Goal: Task Accomplishment & Management: Use online tool/utility

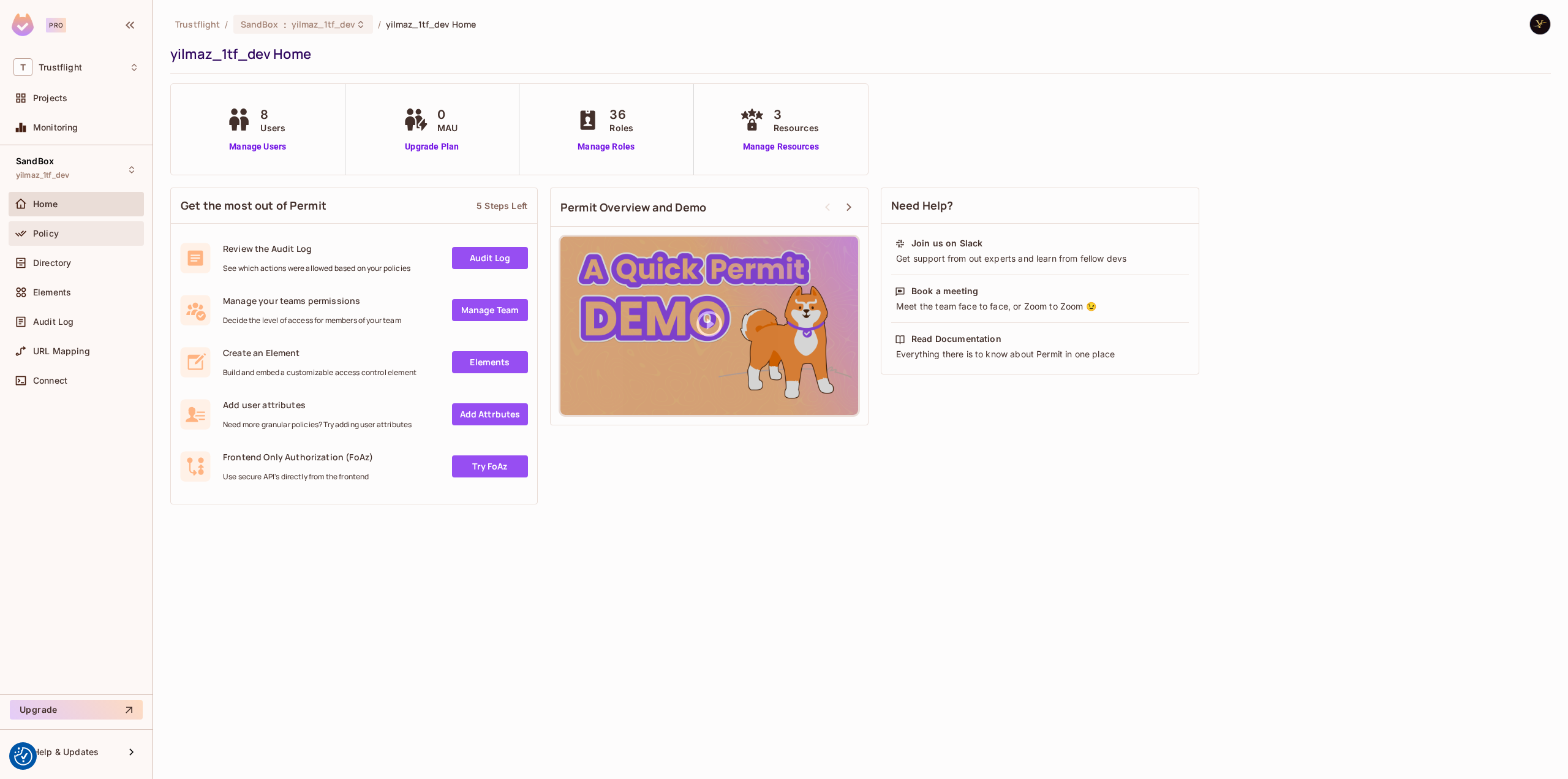
click at [80, 236] on div "Policy" at bounding box center [86, 233] width 106 height 10
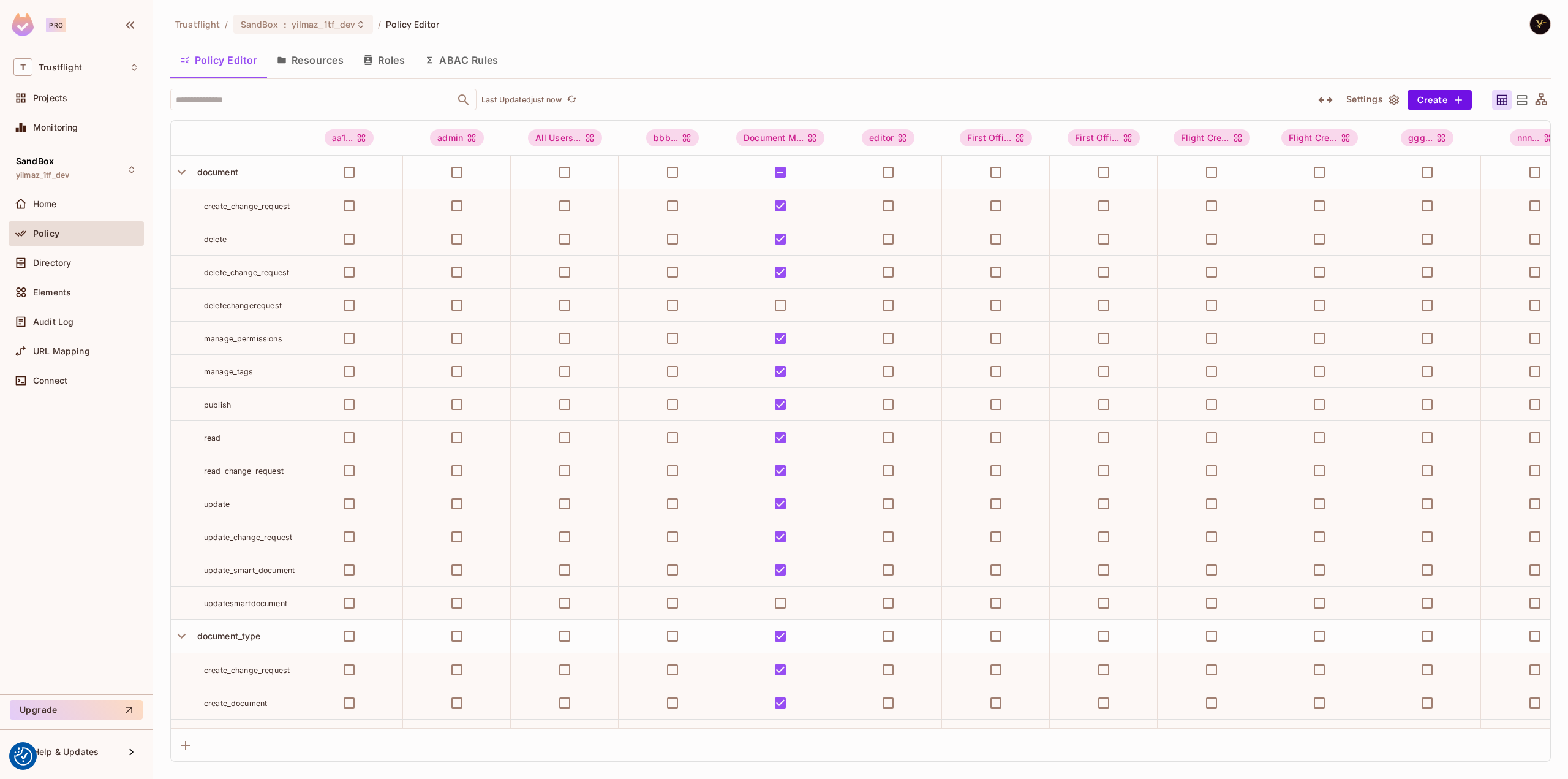
click at [295, 58] on button "Resources" at bounding box center [310, 60] width 86 height 31
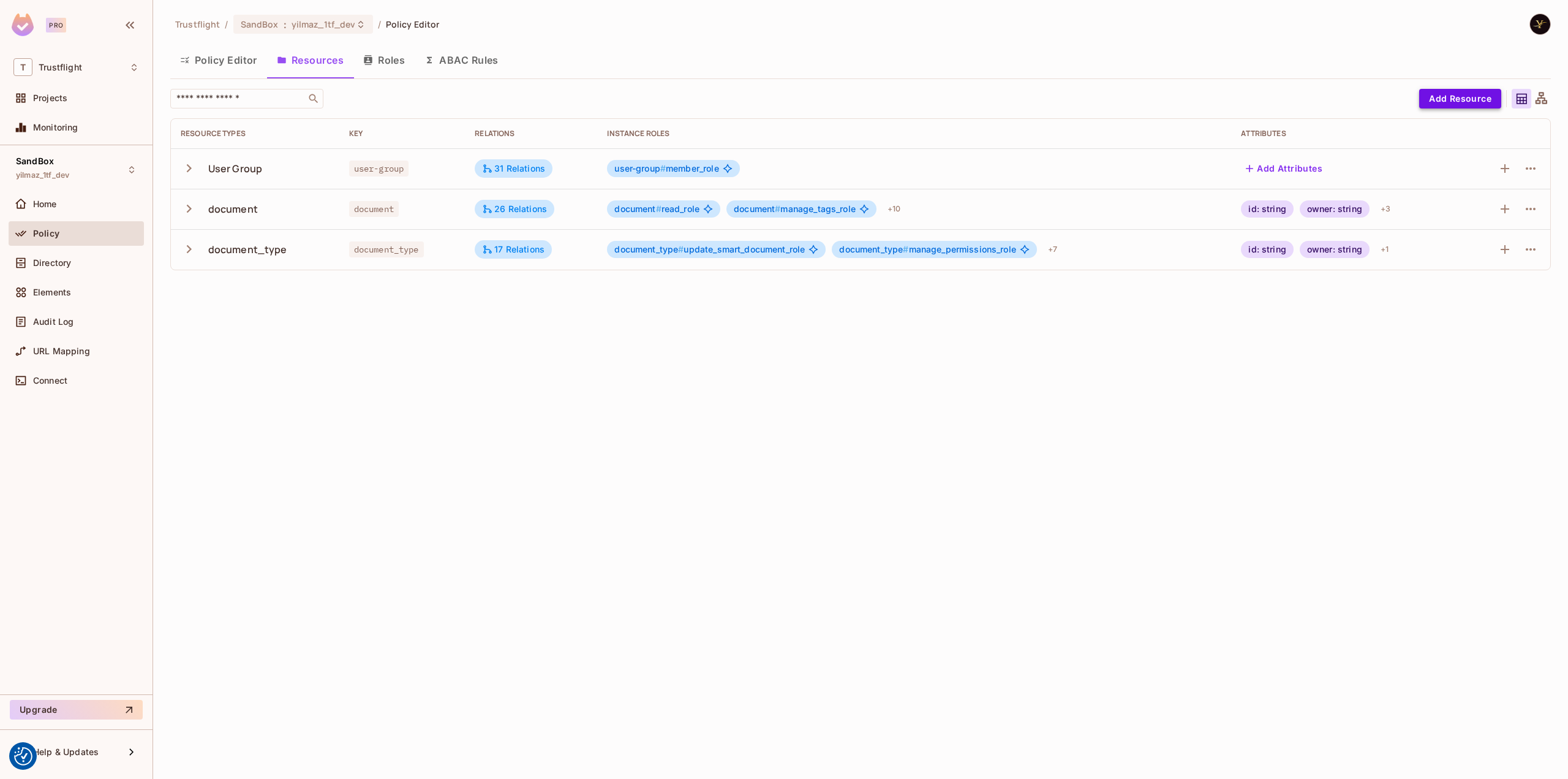
click at [1465, 102] on button "Add Resource" at bounding box center [1460, 98] width 82 height 19
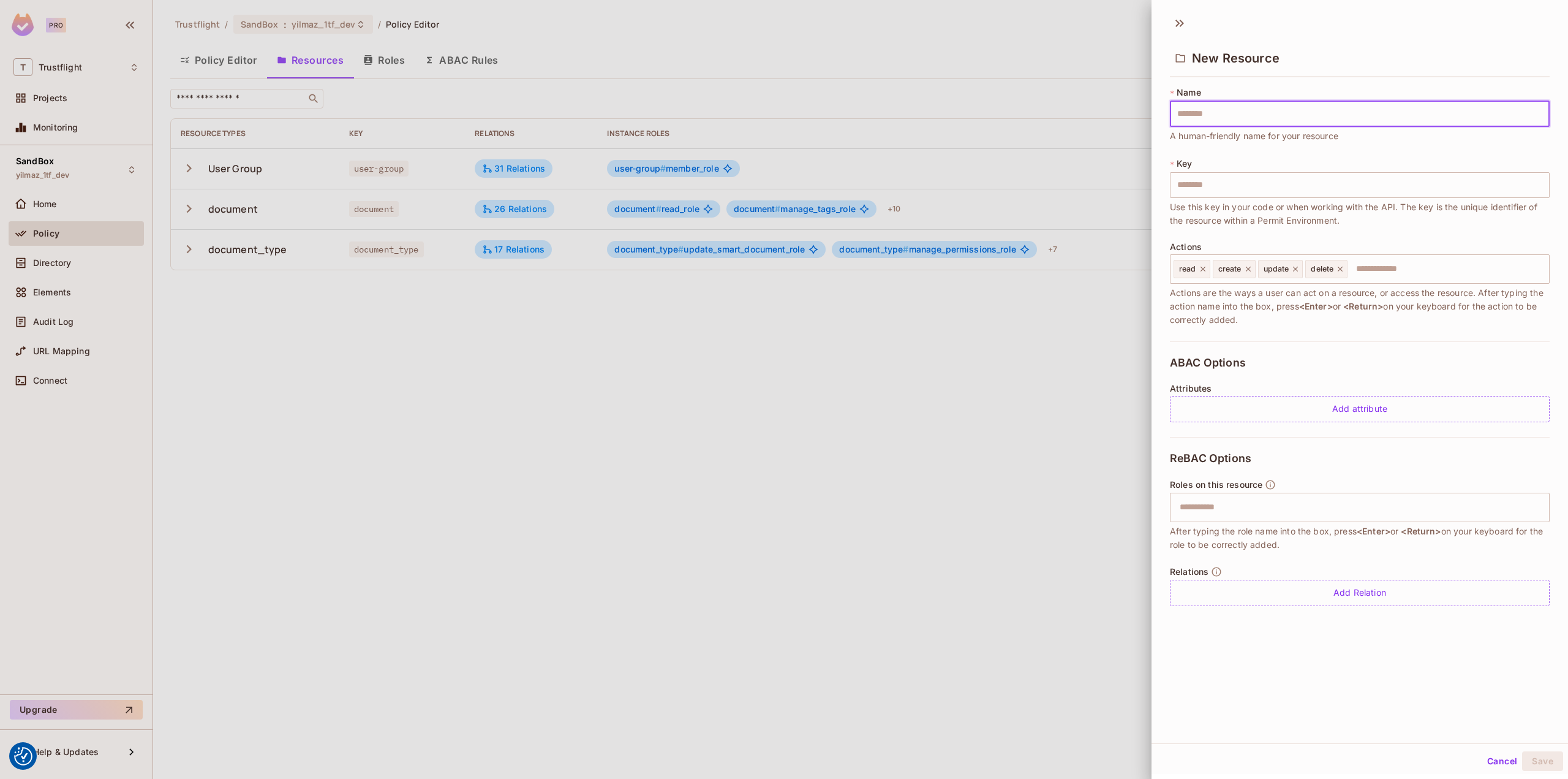
type input "*"
type input "**"
type input "***"
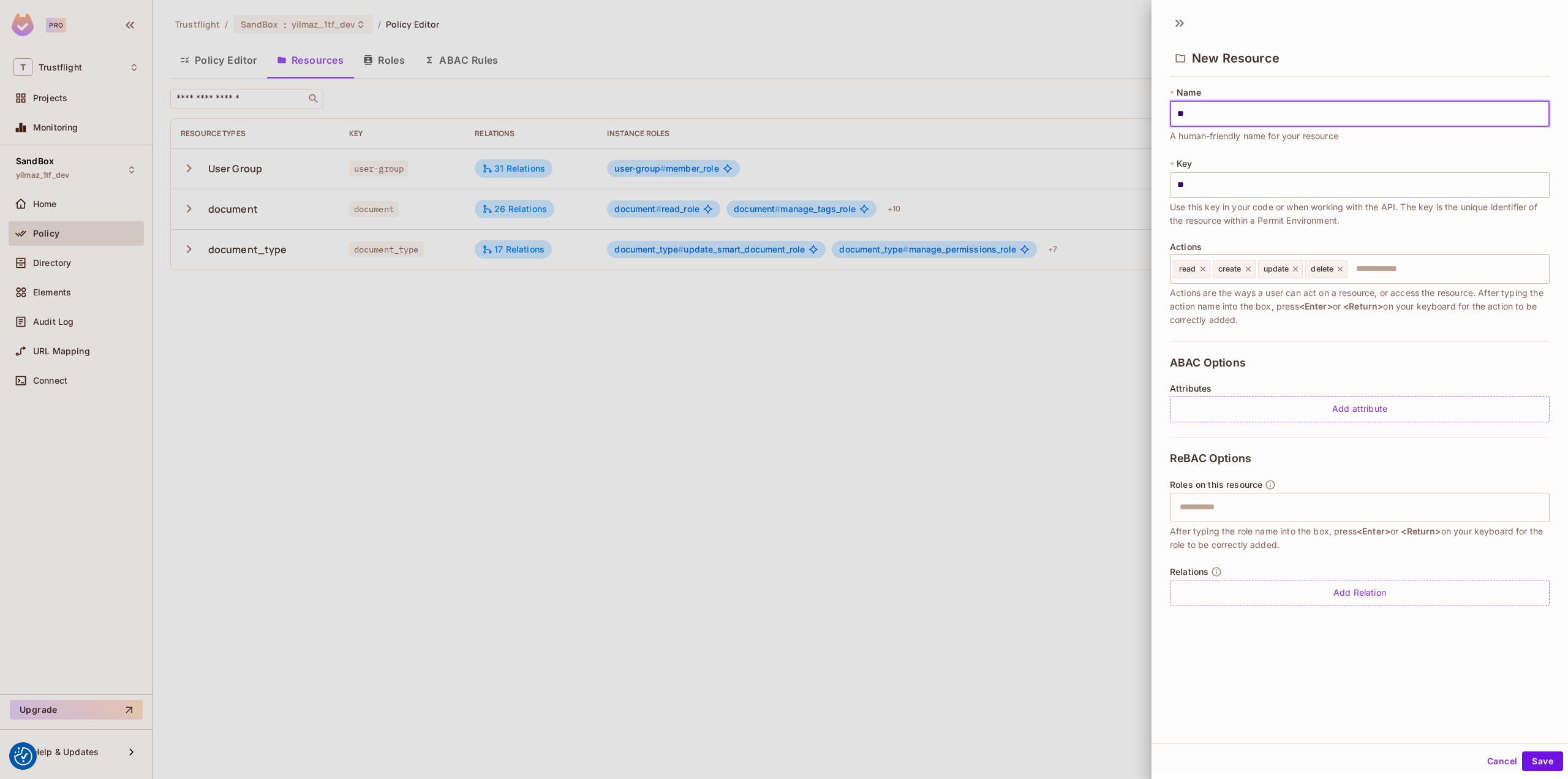
type input "***"
type input "****"
type input "*****"
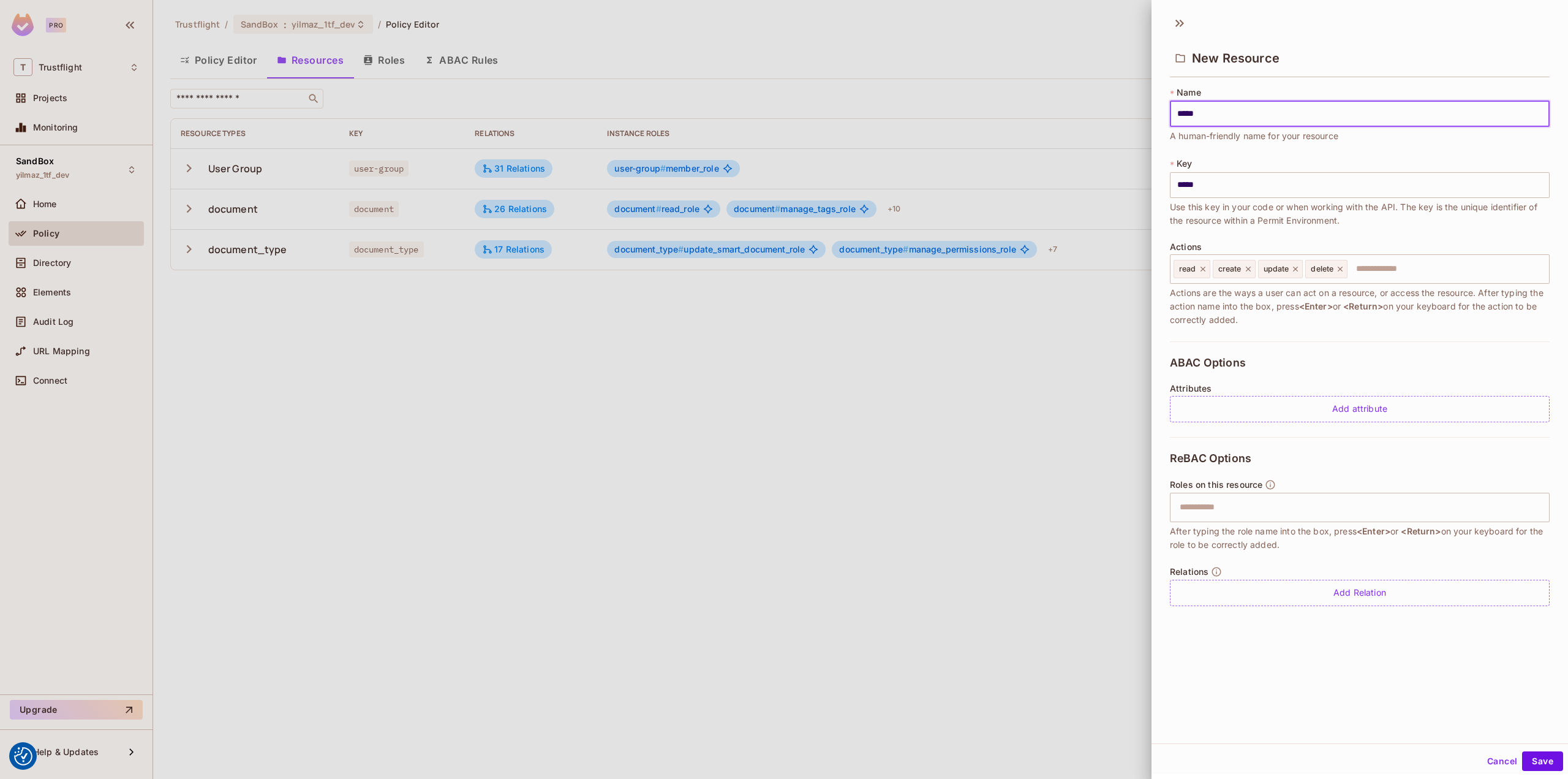
type input "******"
type input "*******"
type input "********"
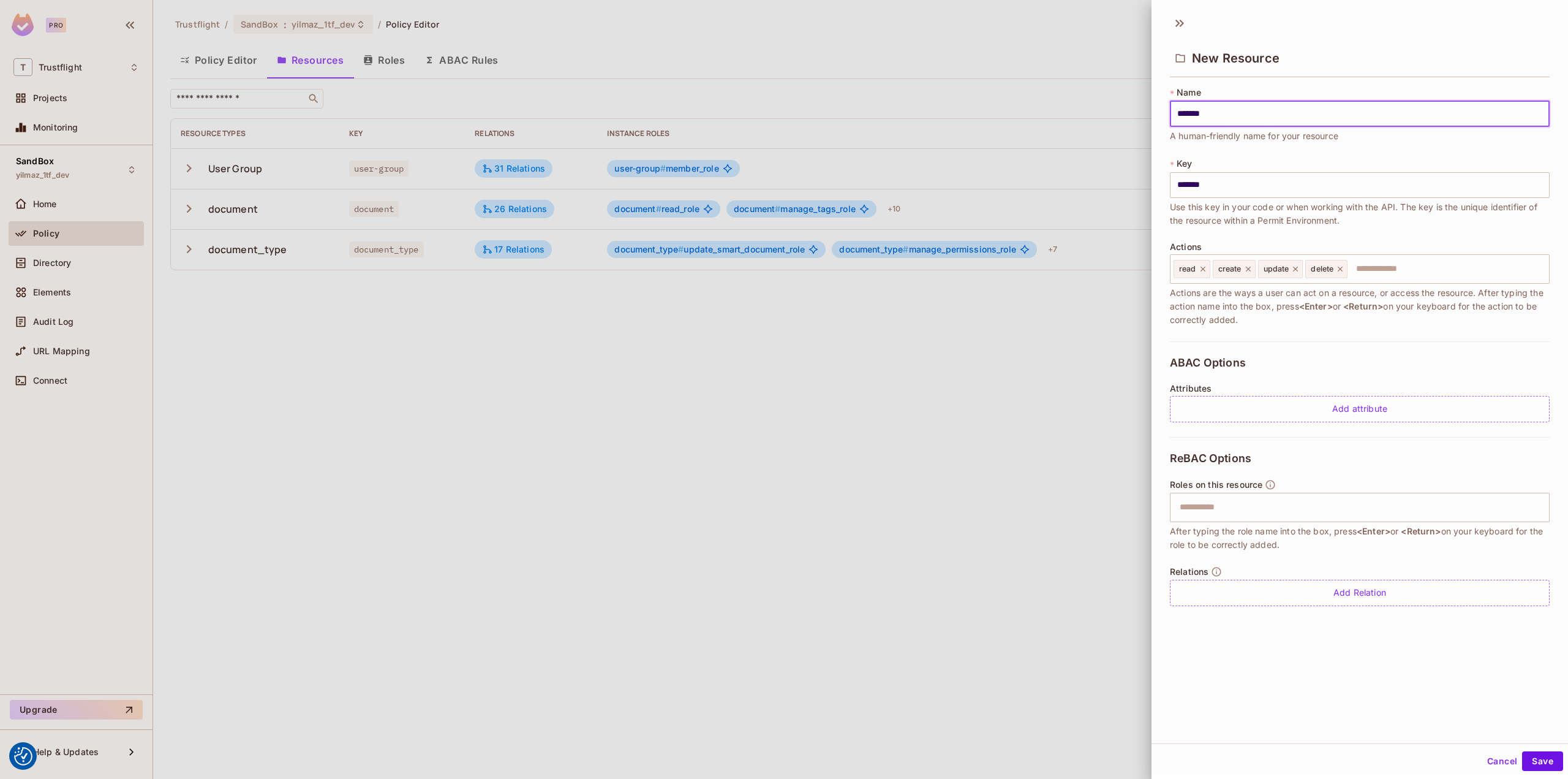
type input "********"
click at [1200, 268] on icon at bounding box center [1202, 269] width 9 height 9
click at [1210, 269] on icon at bounding box center [1208, 269] width 9 height 9
click at [1209, 269] on icon at bounding box center [1211, 269] width 9 height 9
click at [1205, 269] on icon at bounding box center [1208, 269] width 9 height 9
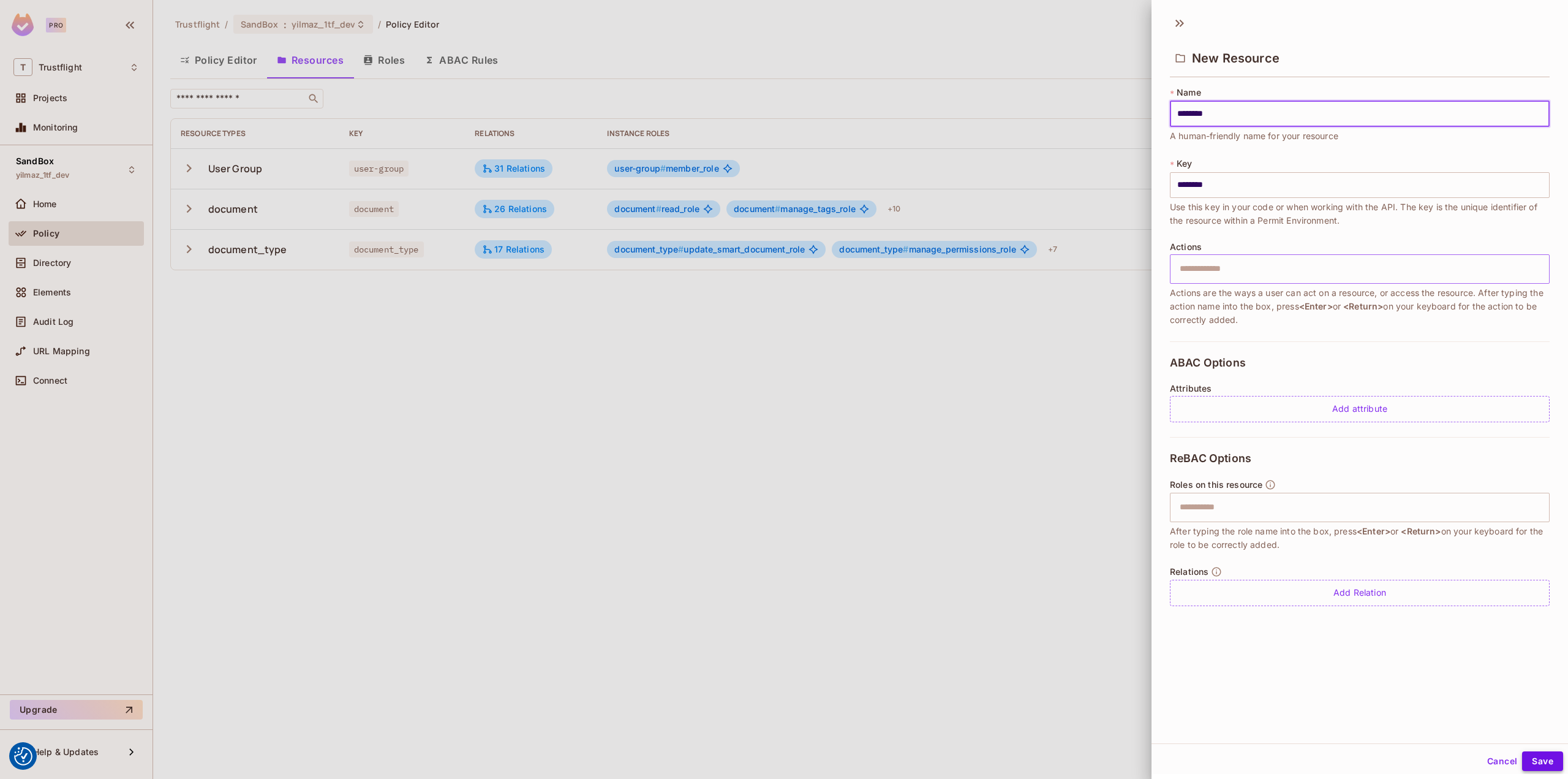
type input "********"
click at [1546, 766] on button "Save" at bounding box center [1542, 760] width 41 height 19
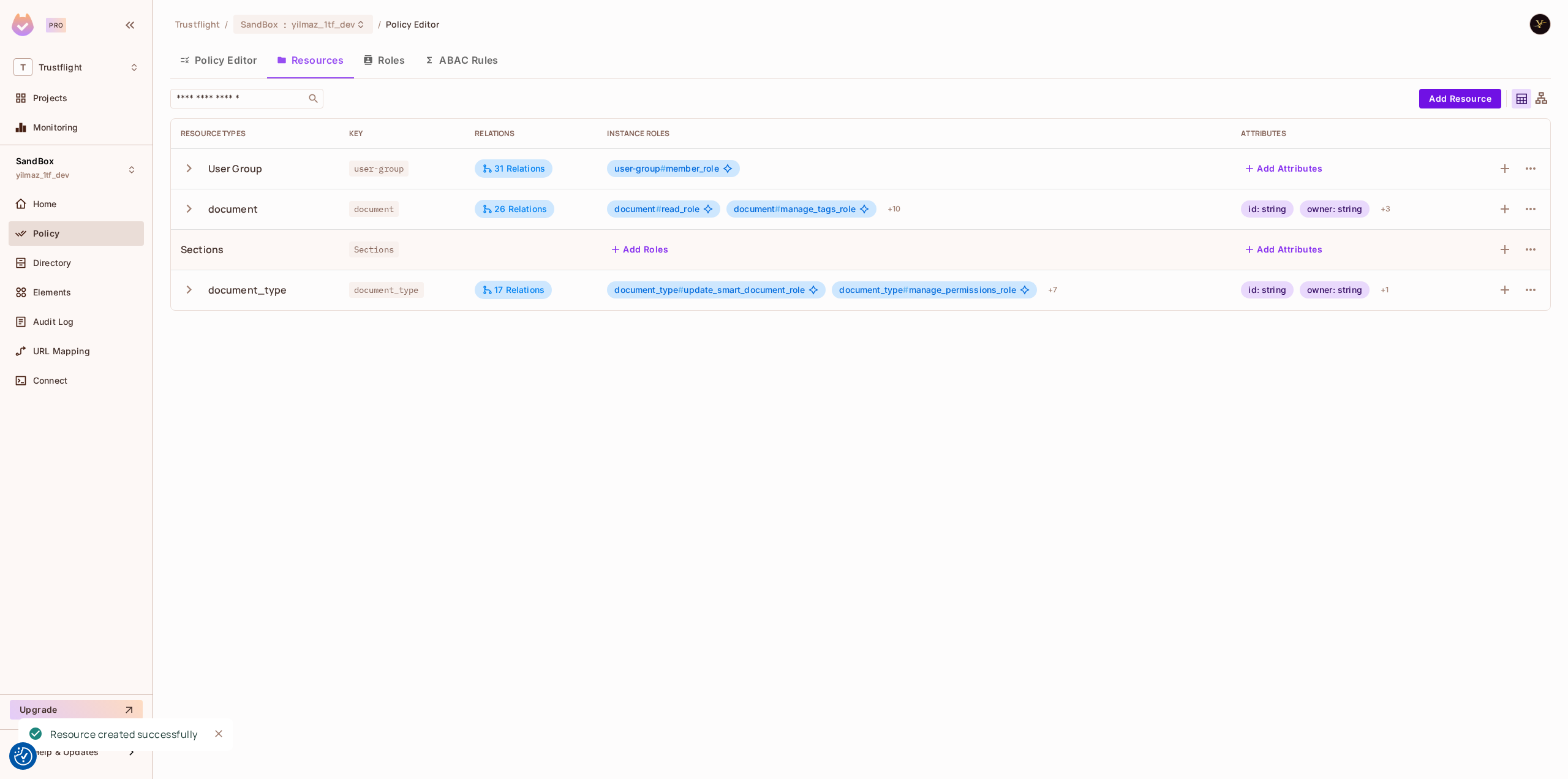
click at [187, 205] on icon "button" at bounding box center [189, 209] width 5 height 8
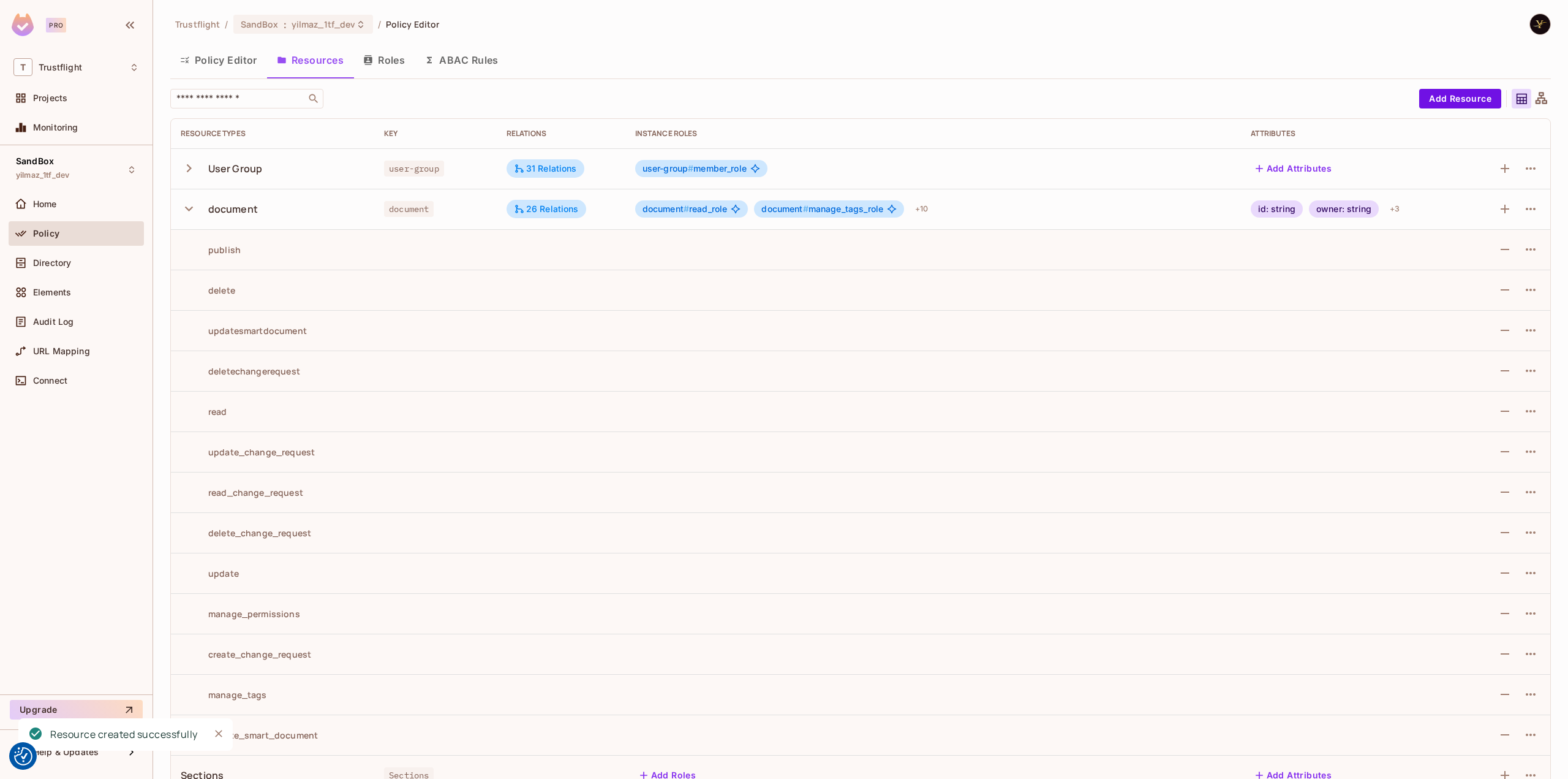
click at [186, 205] on icon "button" at bounding box center [189, 208] width 17 height 17
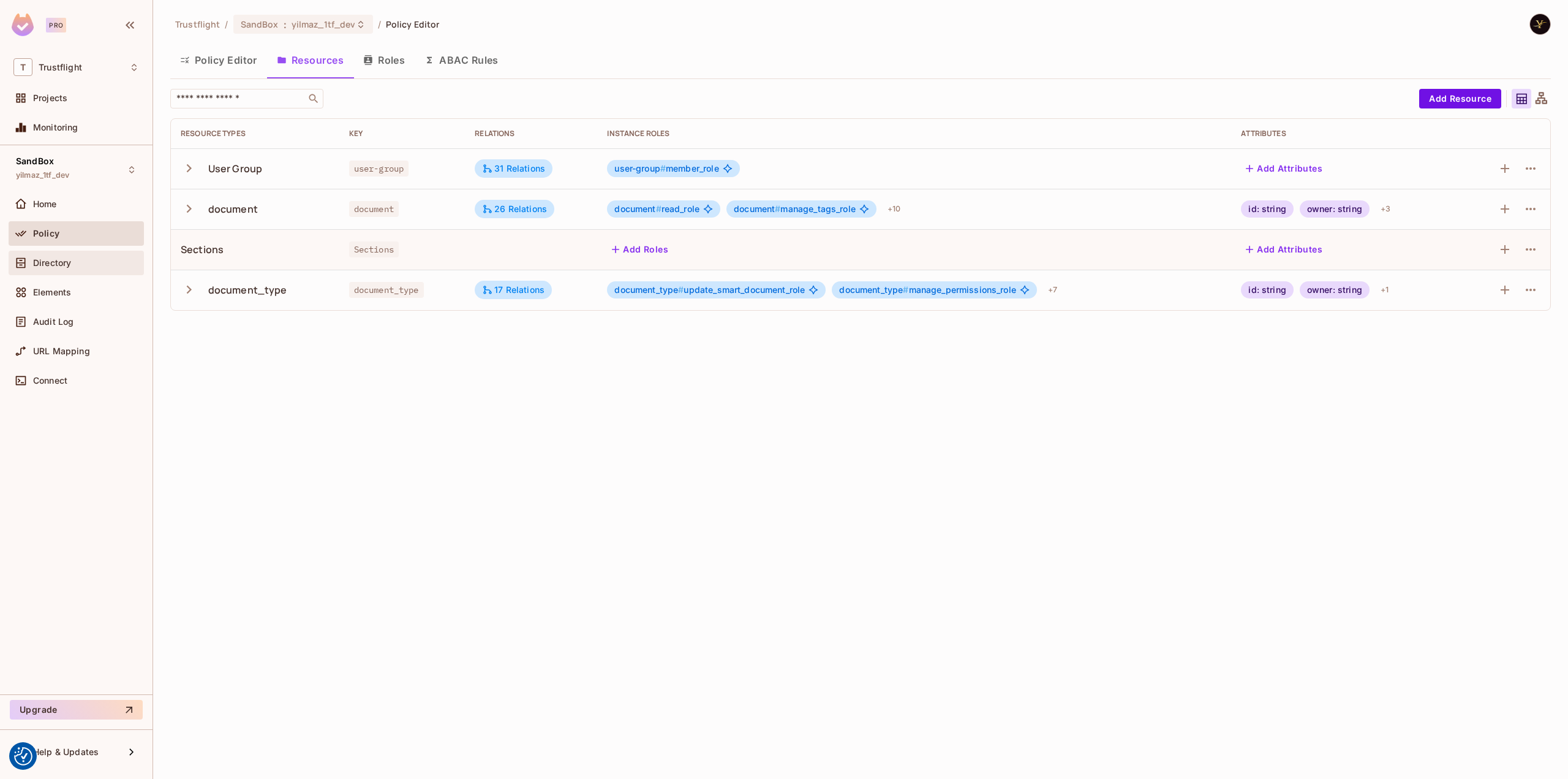
click at [90, 258] on div "Directory" at bounding box center [86, 263] width 106 height 10
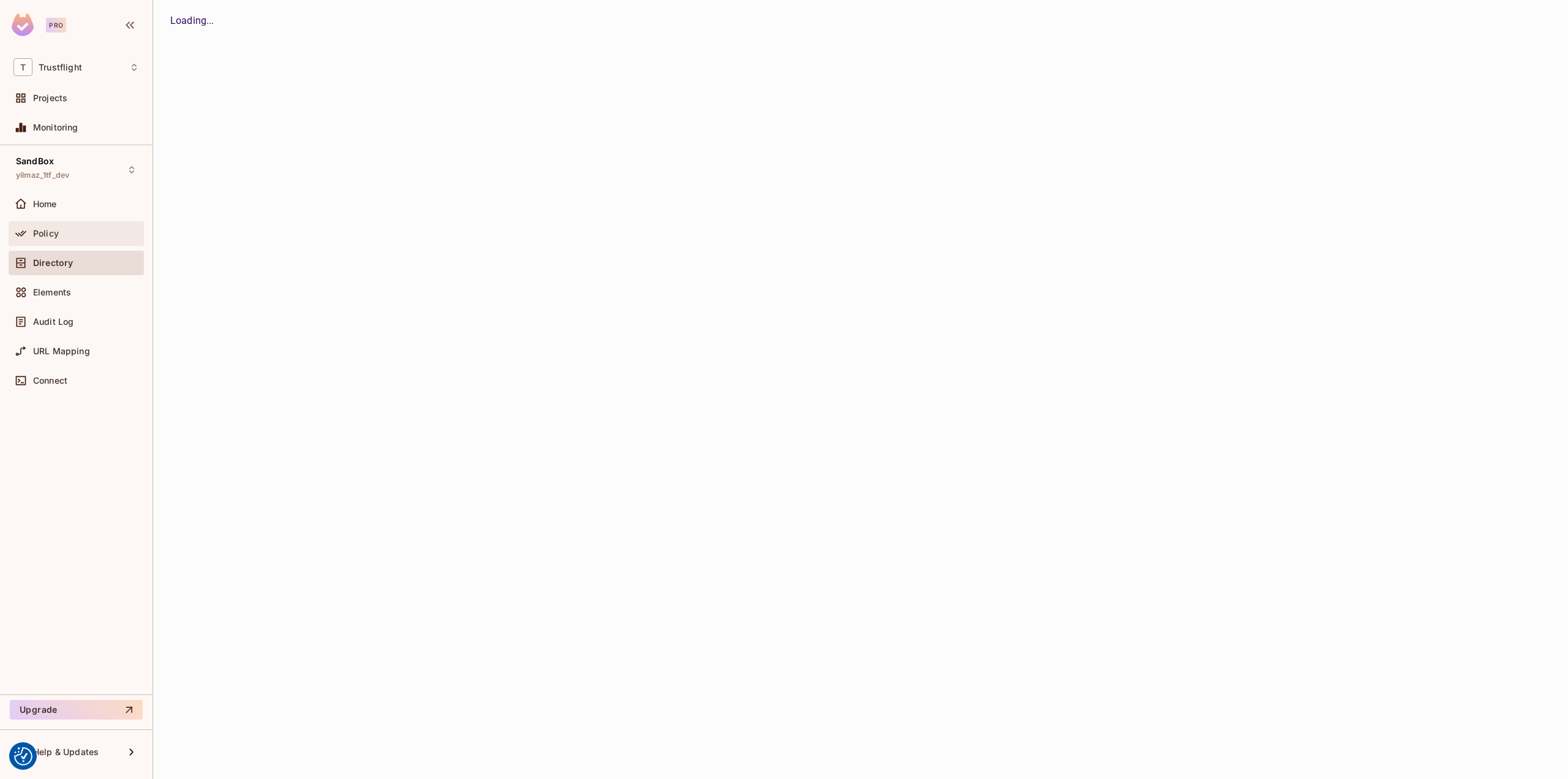
click at [86, 228] on div "Policy" at bounding box center [86, 233] width 106 height 10
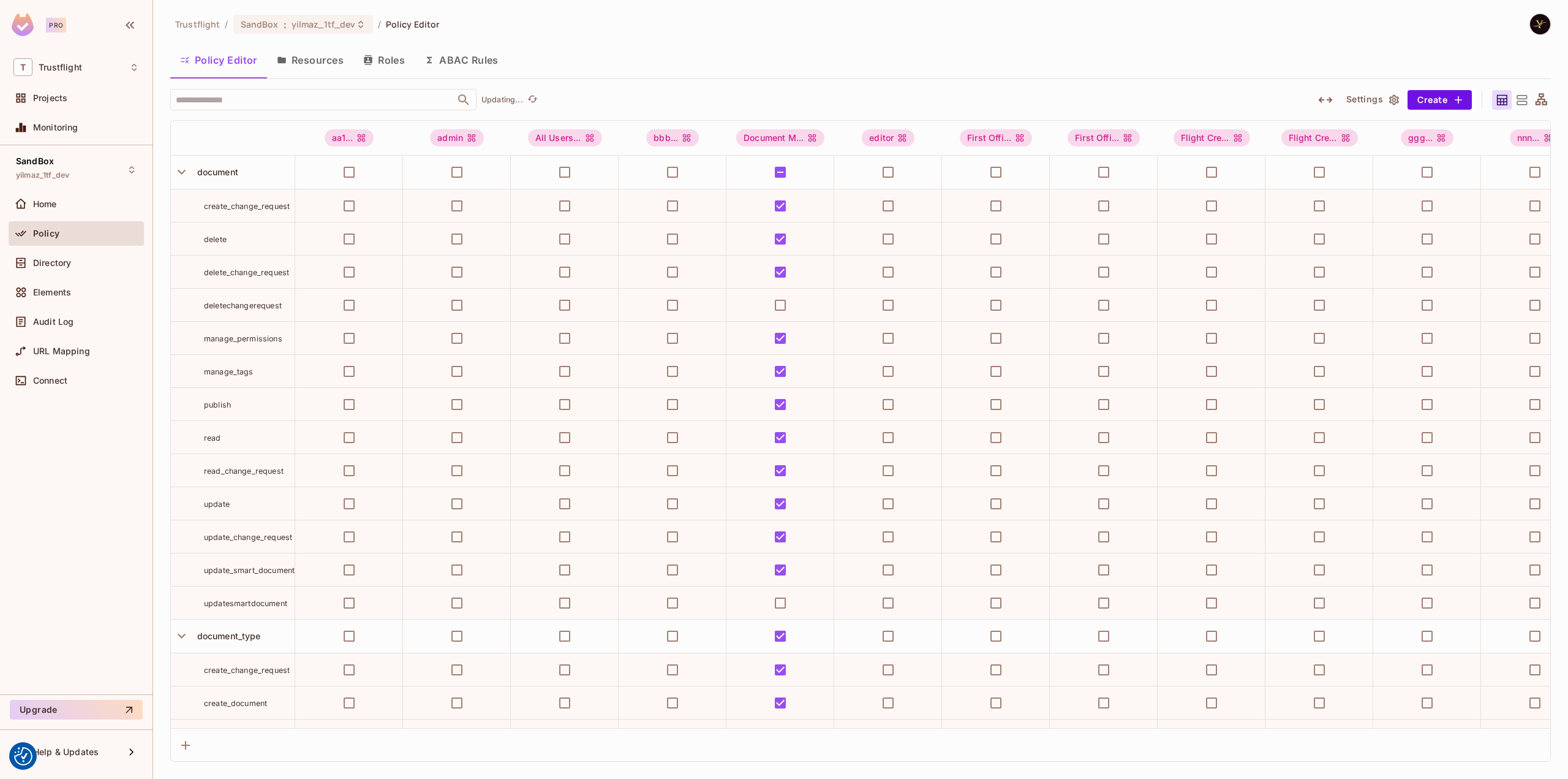
drag, startPoint x: 384, startPoint y: 54, endPoint x: 392, endPoint y: 54, distance: 8.0
click at [384, 54] on button "Roles" at bounding box center [384, 60] width 61 height 31
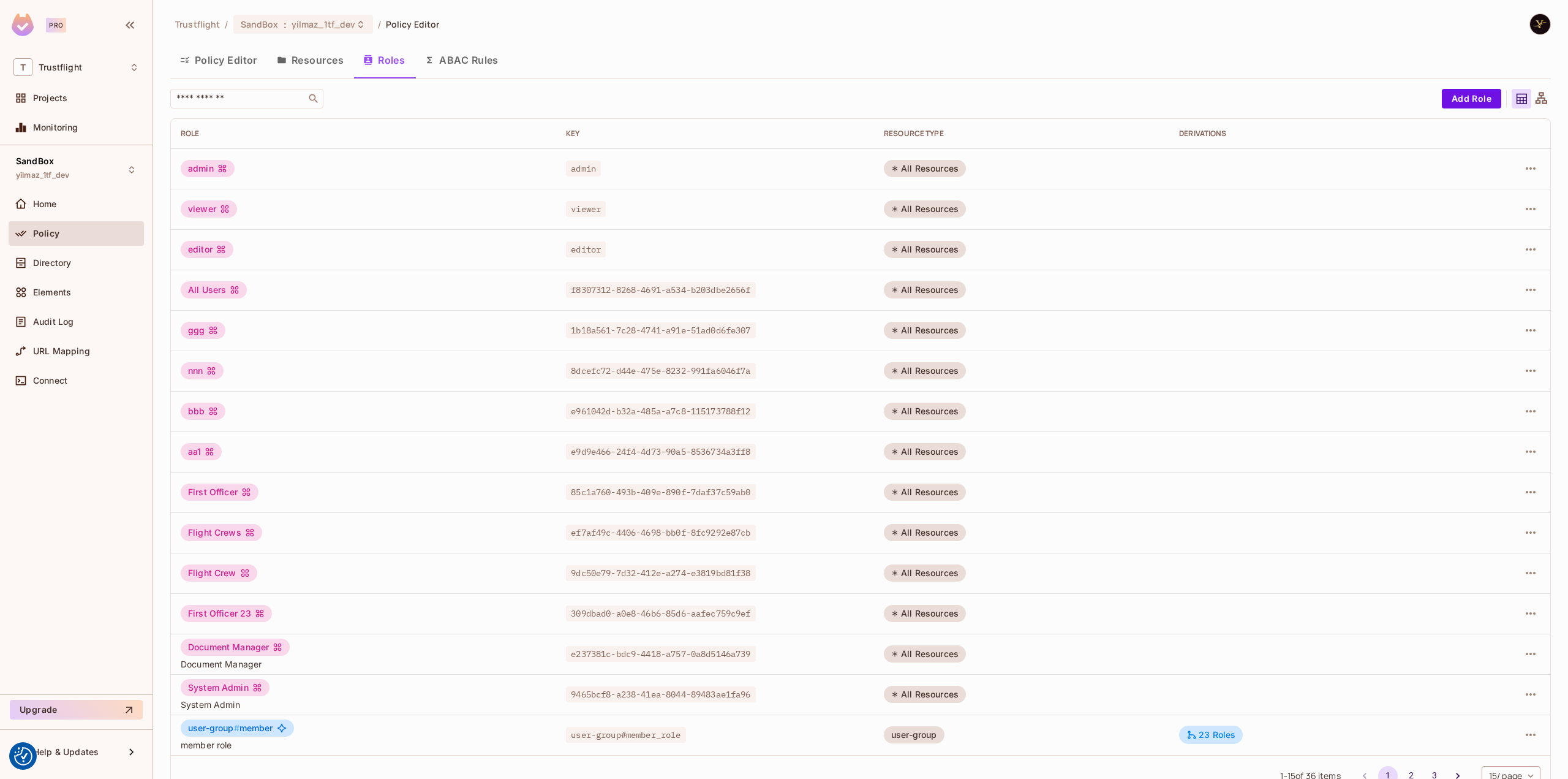
click at [206, 60] on button "Policy Editor" at bounding box center [218, 60] width 97 height 31
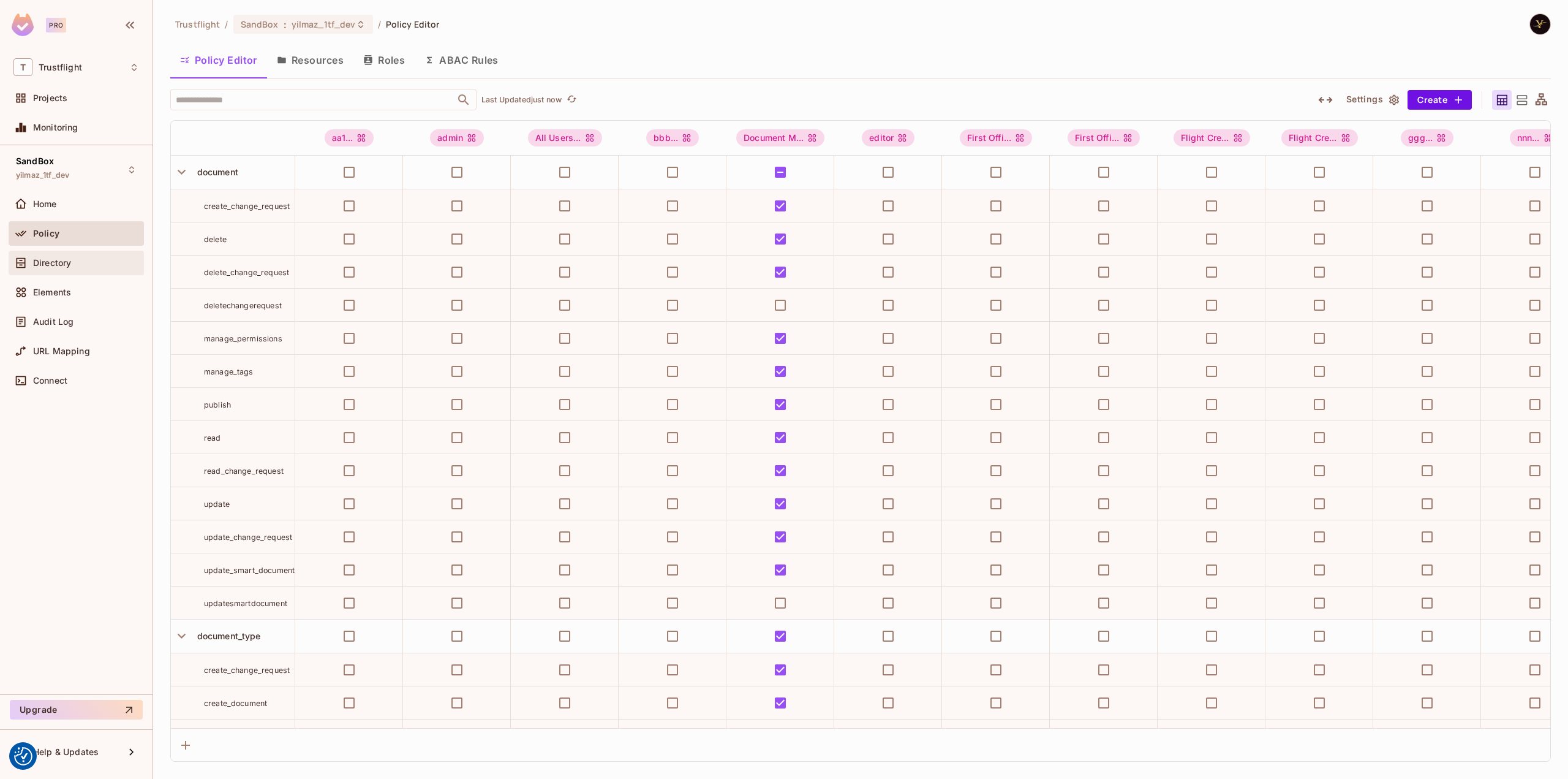
click at [106, 263] on div "Directory" at bounding box center [86, 263] width 106 height 10
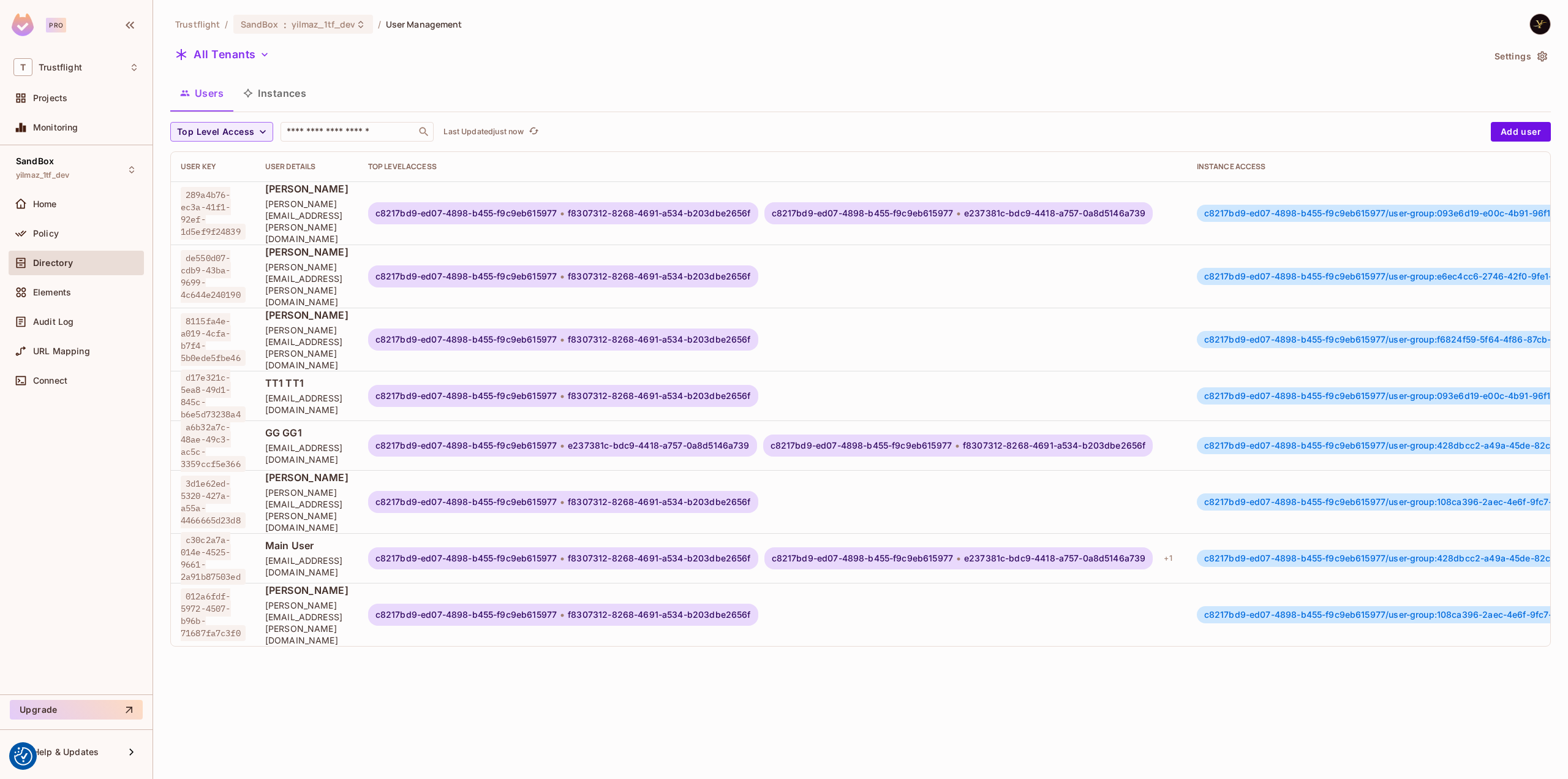
click at [279, 92] on button "Instances" at bounding box center [275, 93] width 82 height 31
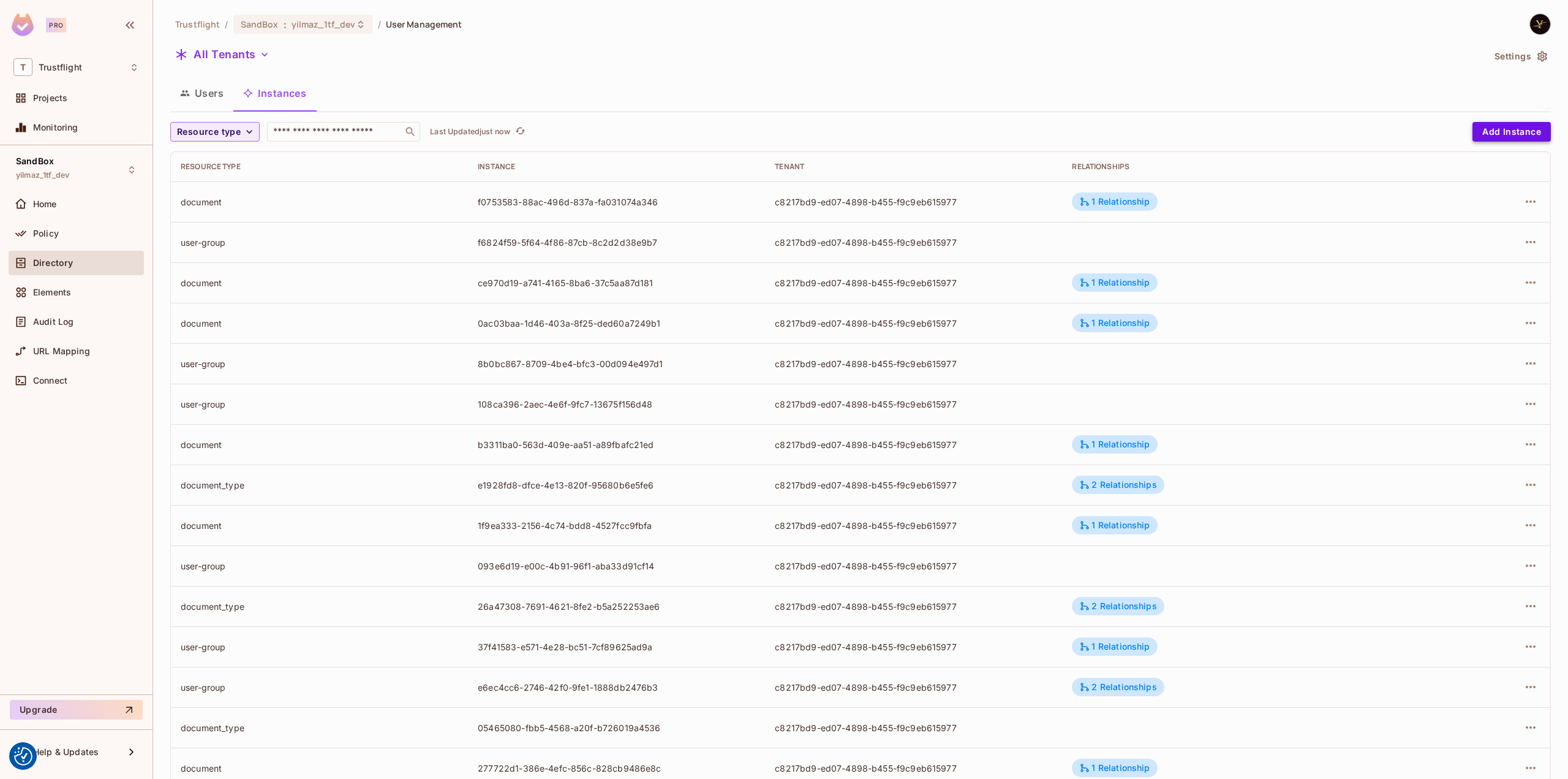
click at [1511, 139] on button "Add Instance" at bounding box center [1511, 131] width 78 height 19
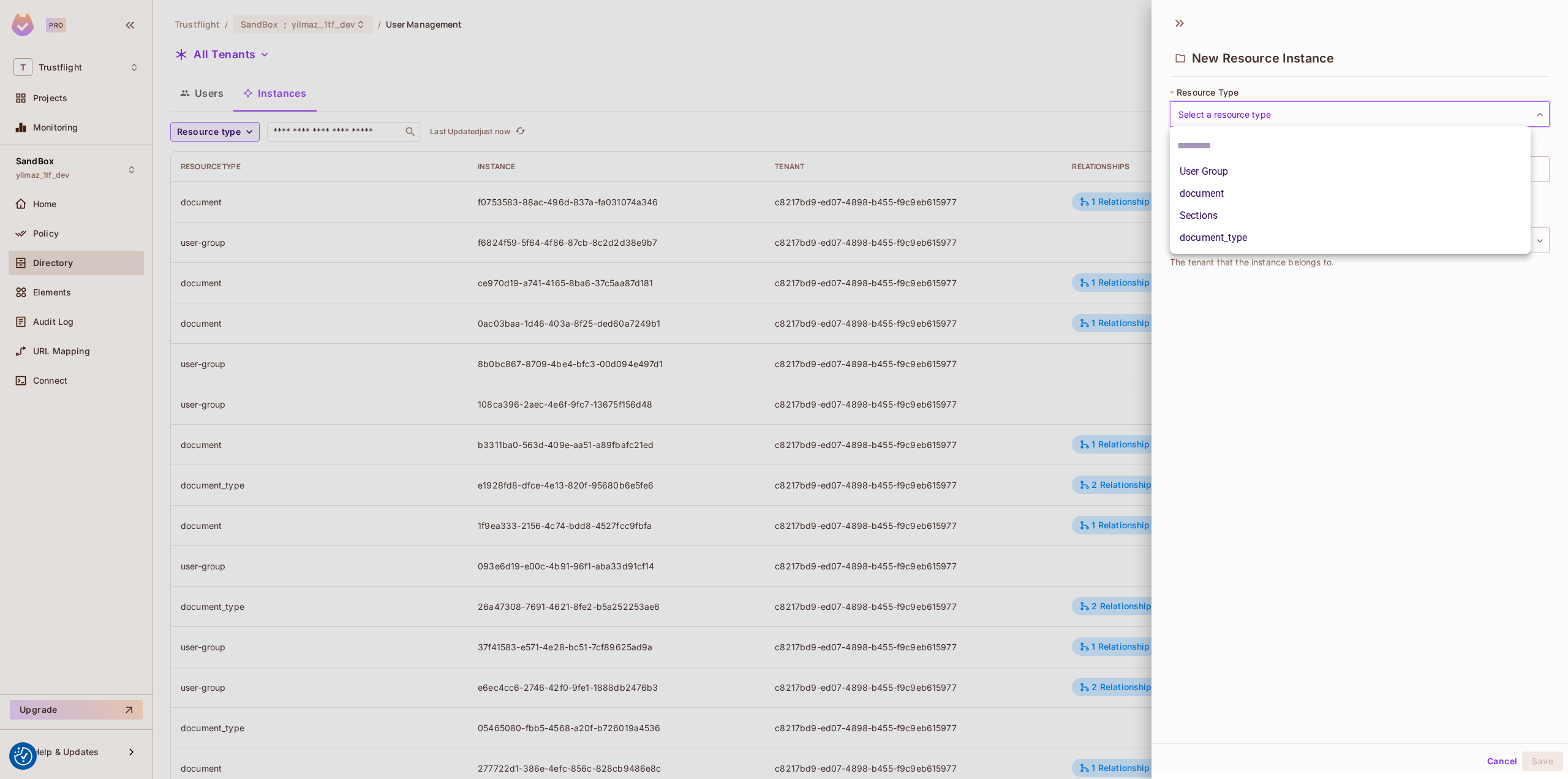
click at [1291, 115] on body "We use cookies to enhance your browsing experience, serve personalized ads or c…" at bounding box center [784, 389] width 1568 height 779
click at [1266, 212] on li "Sections" at bounding box center [1350, 216] width 361 height 22
type input "********"
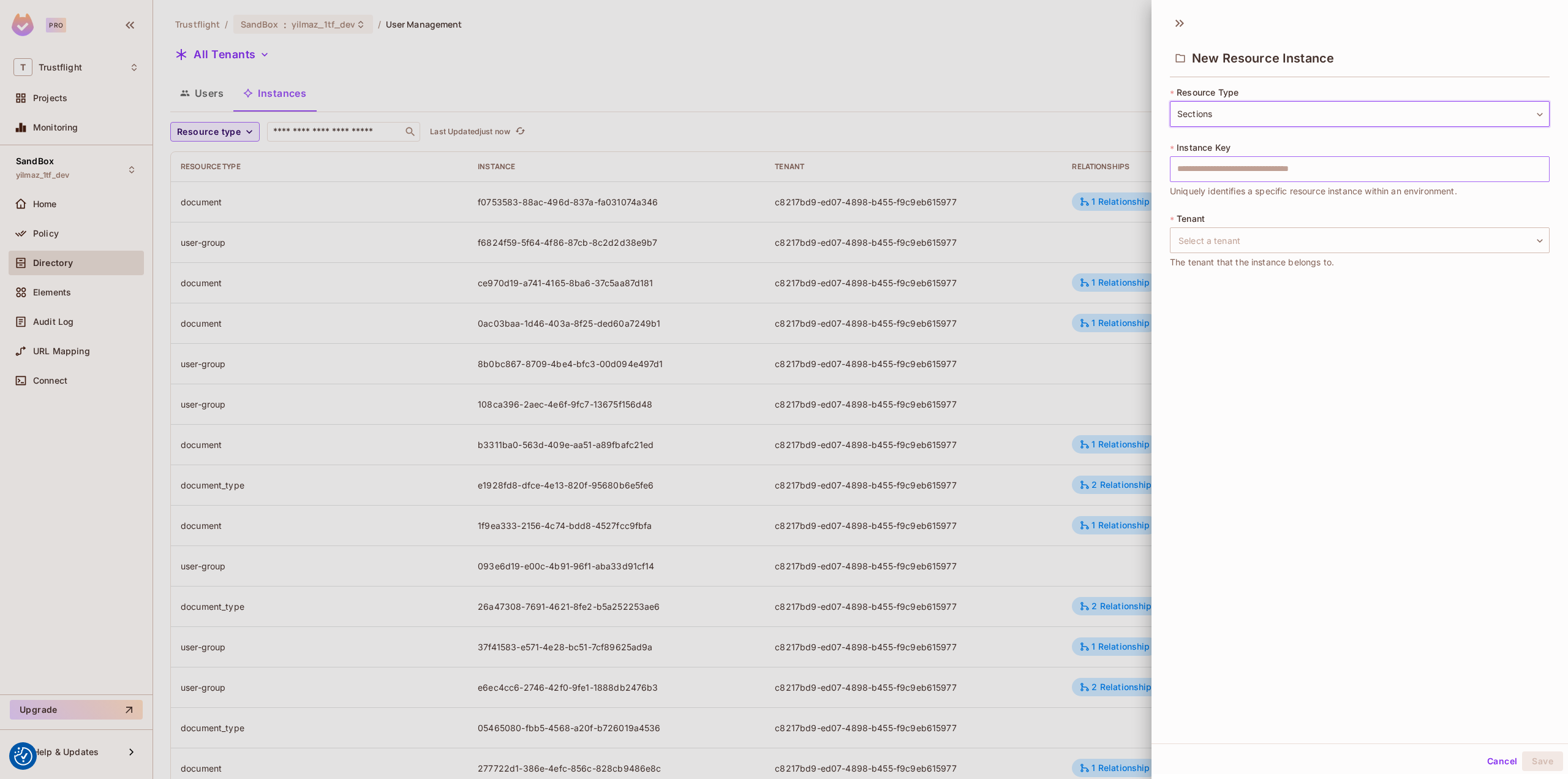
click at [1282, 169] on input "text" at bounding box center [1359, 169] width 380 height 25
type input "*******"
click at [1241, 237] on body "We use cookies to enhance your browsing experience, serve personalized ads or c…" at bounding box center [784, 389] width 1568 height 779
click at [1236, 295] on li "c8217bd9-ed07-4898-b455-f9c9eb615977" at bounding box center [1350, 297] width 361 height 22
type input "**********"
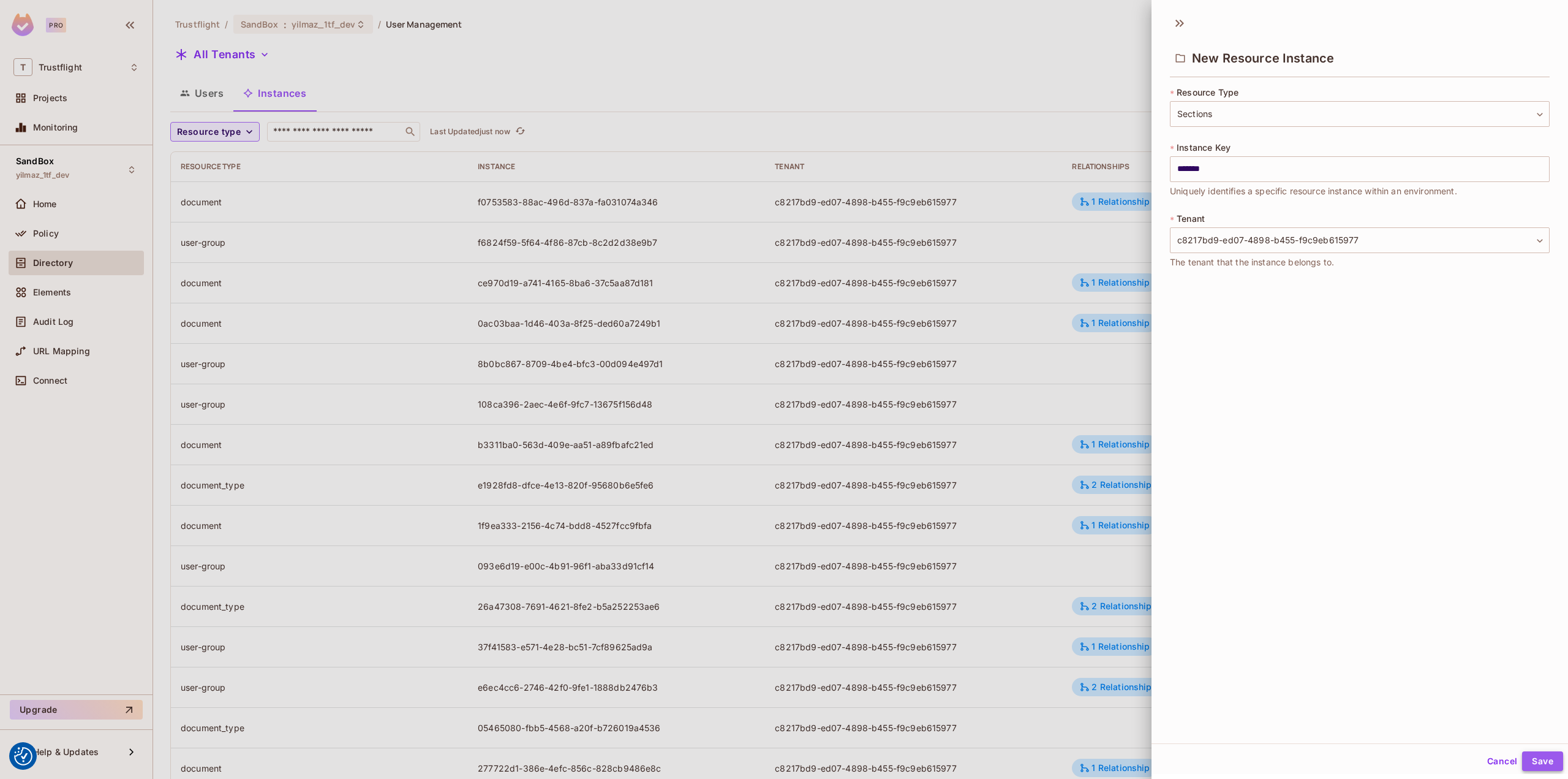
click at [1529, 759] on button "Save" at bounding box center [1542, 760] width 41 height 19
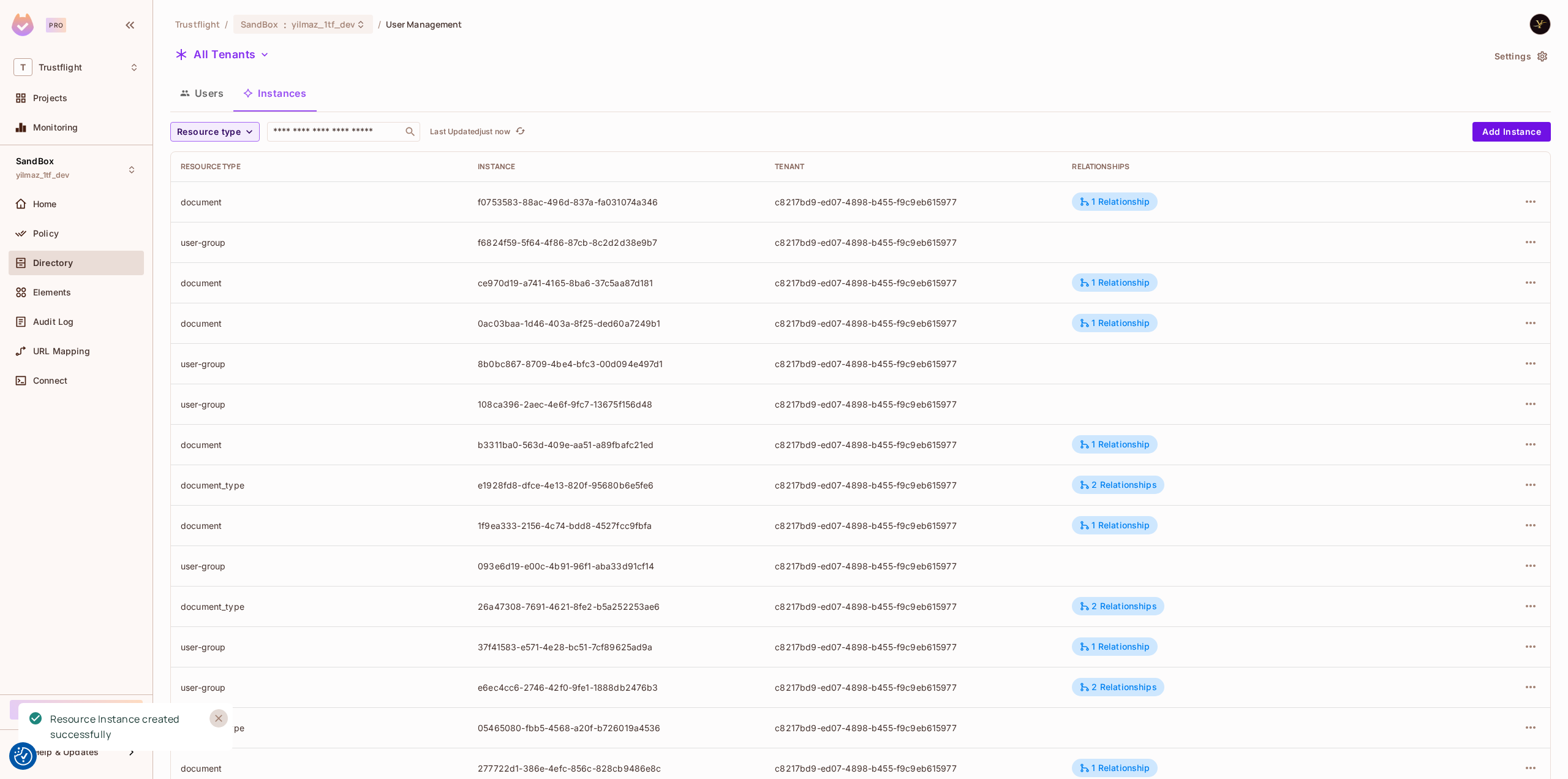
click at [214, 721] on icon "Close" at bounding box center [218, 718] width 12 height 12
click at [102, 240] on div "Policy" at bounding box center [76, 233] width 135 height 25
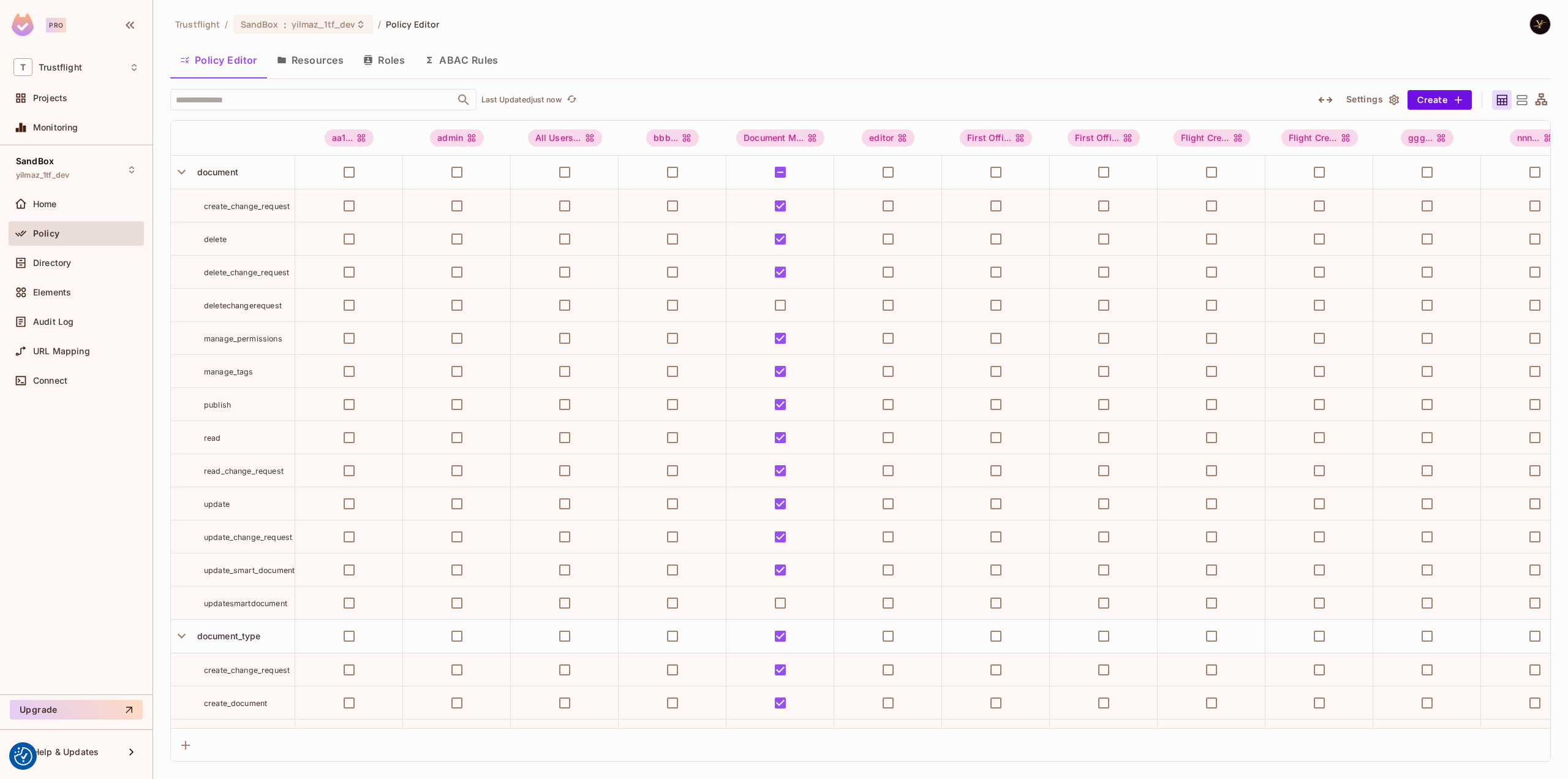
click at [327, 64] on button "Resources" at bounding box center [310, 60] width 86 height 31
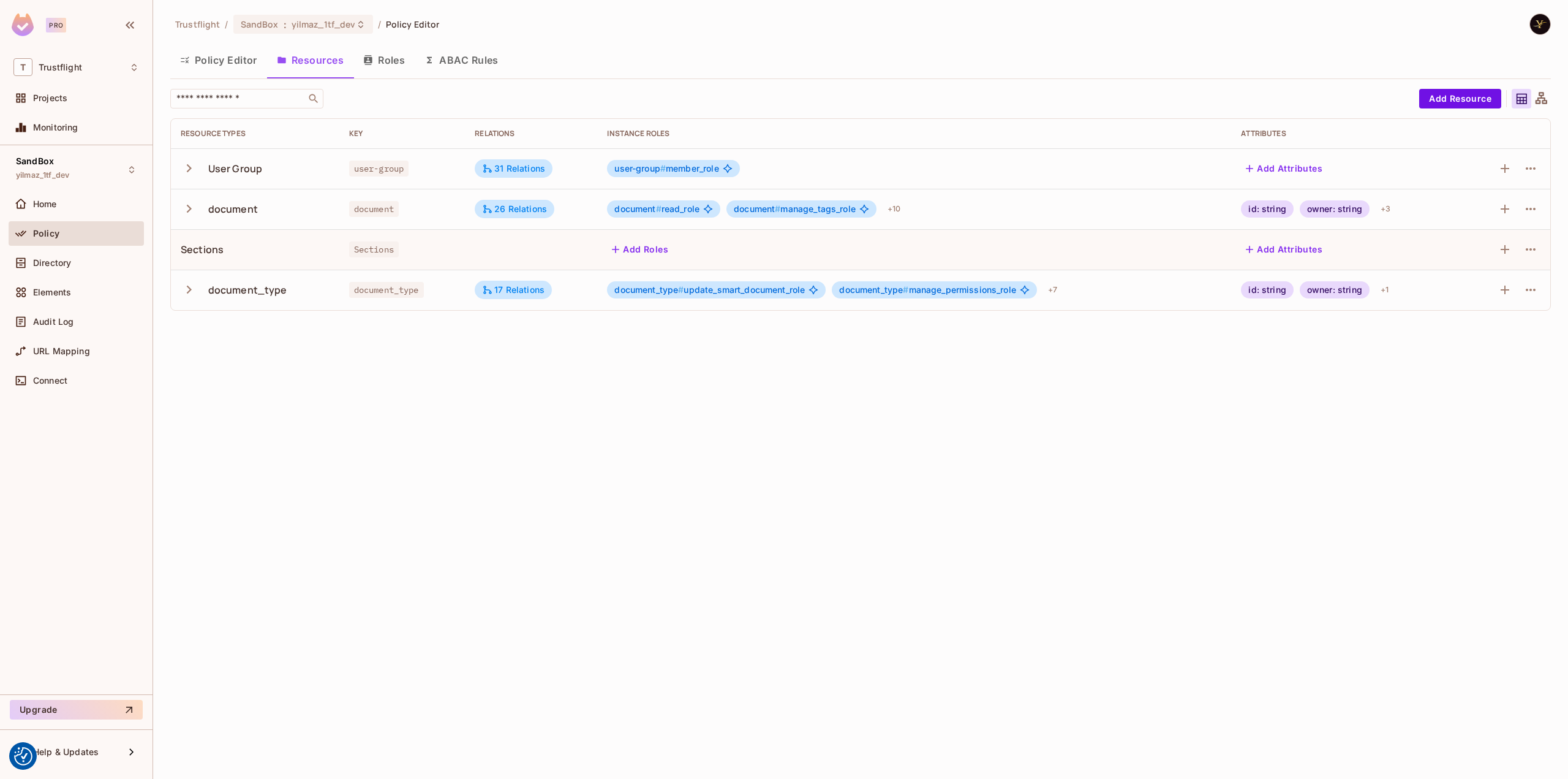
click at [189, 287] on icon "button" at bounding box center [189, 289] width 5 height 8
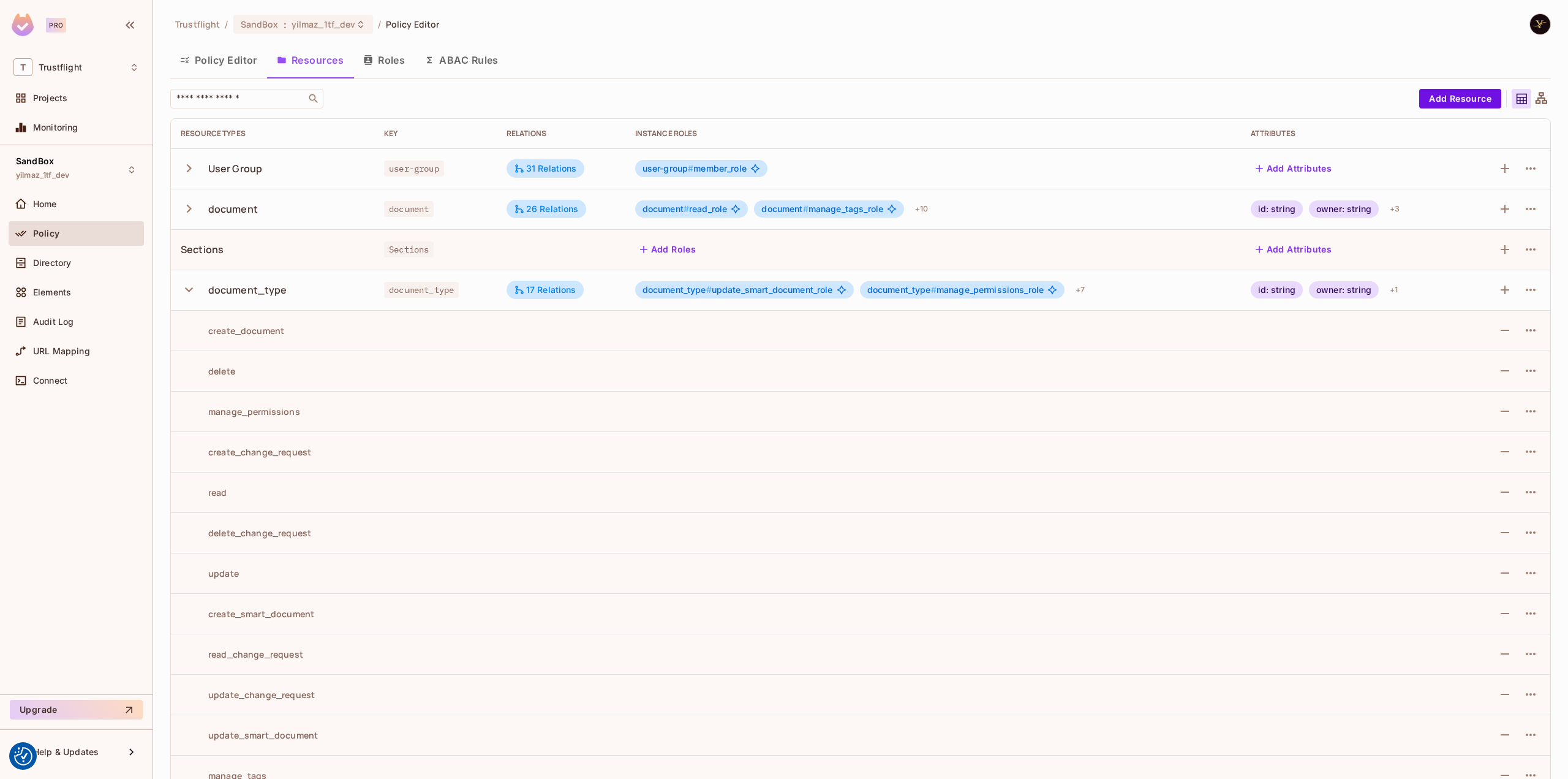
click at [186, 293] on icon "button" at bounding box center [189, 289] width 17 height 17
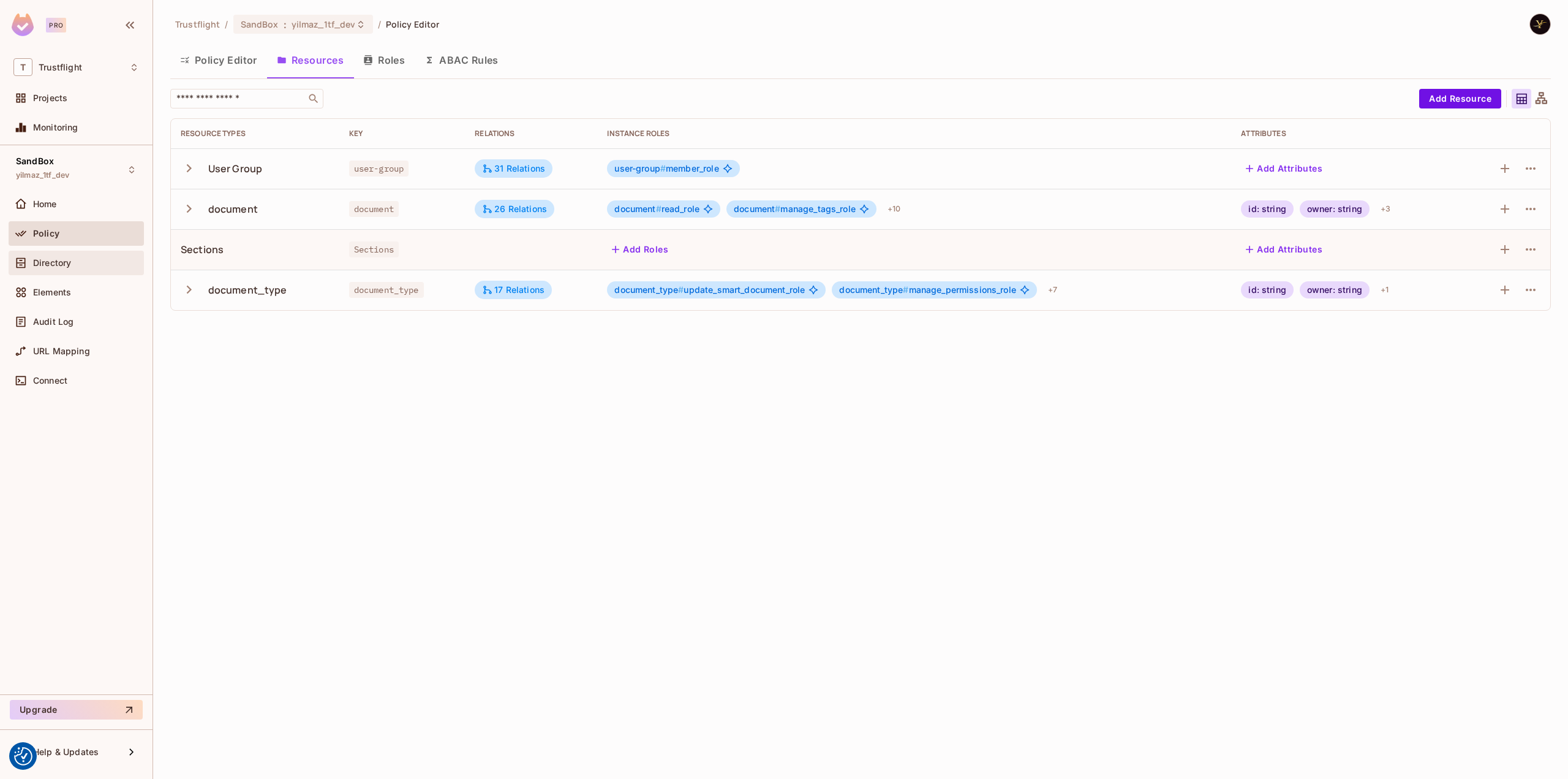
click at [53, 253] on div "Directory" at bounding box center [76, 263] width 135 height 25
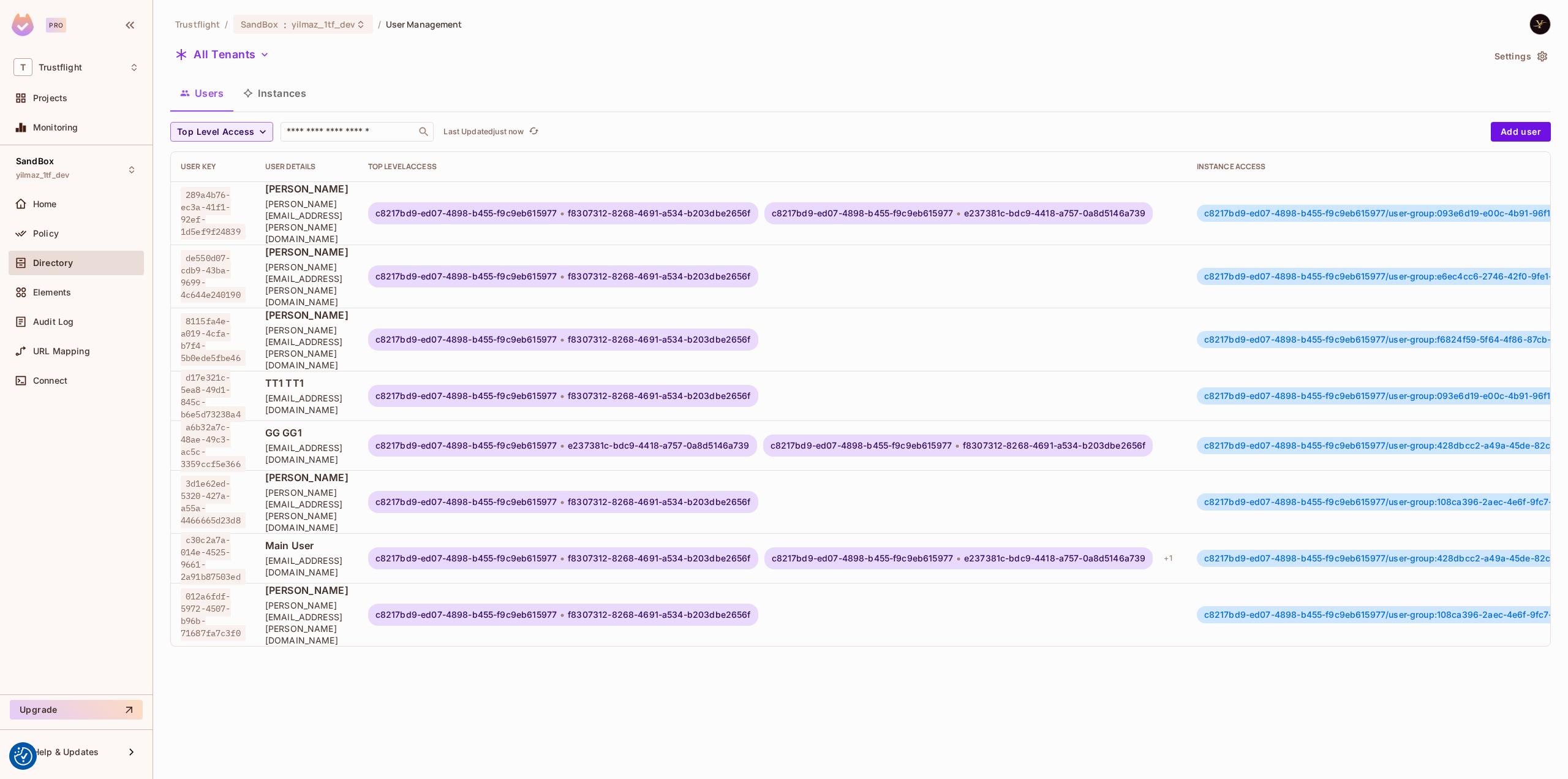
click at [291, 99] on button "Instances" at bounding box center [275, 93] width 82 height 31
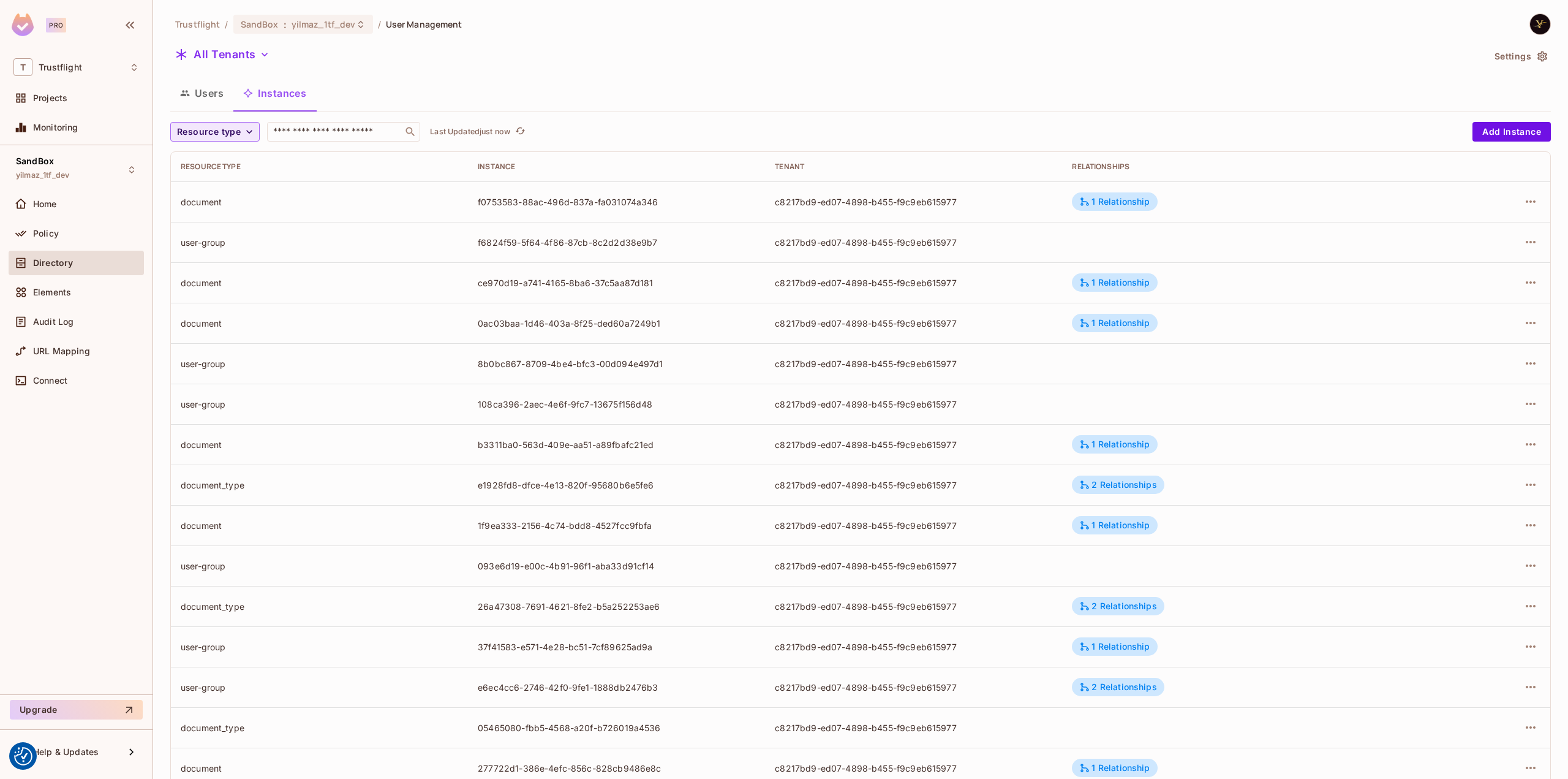
click at [255, 133] on button "Resource type" at bounding box center [215, 131] width 90 height 19
click at [229, 202] on li "Sections" at bounding box center [212, 212] width 83 height 26
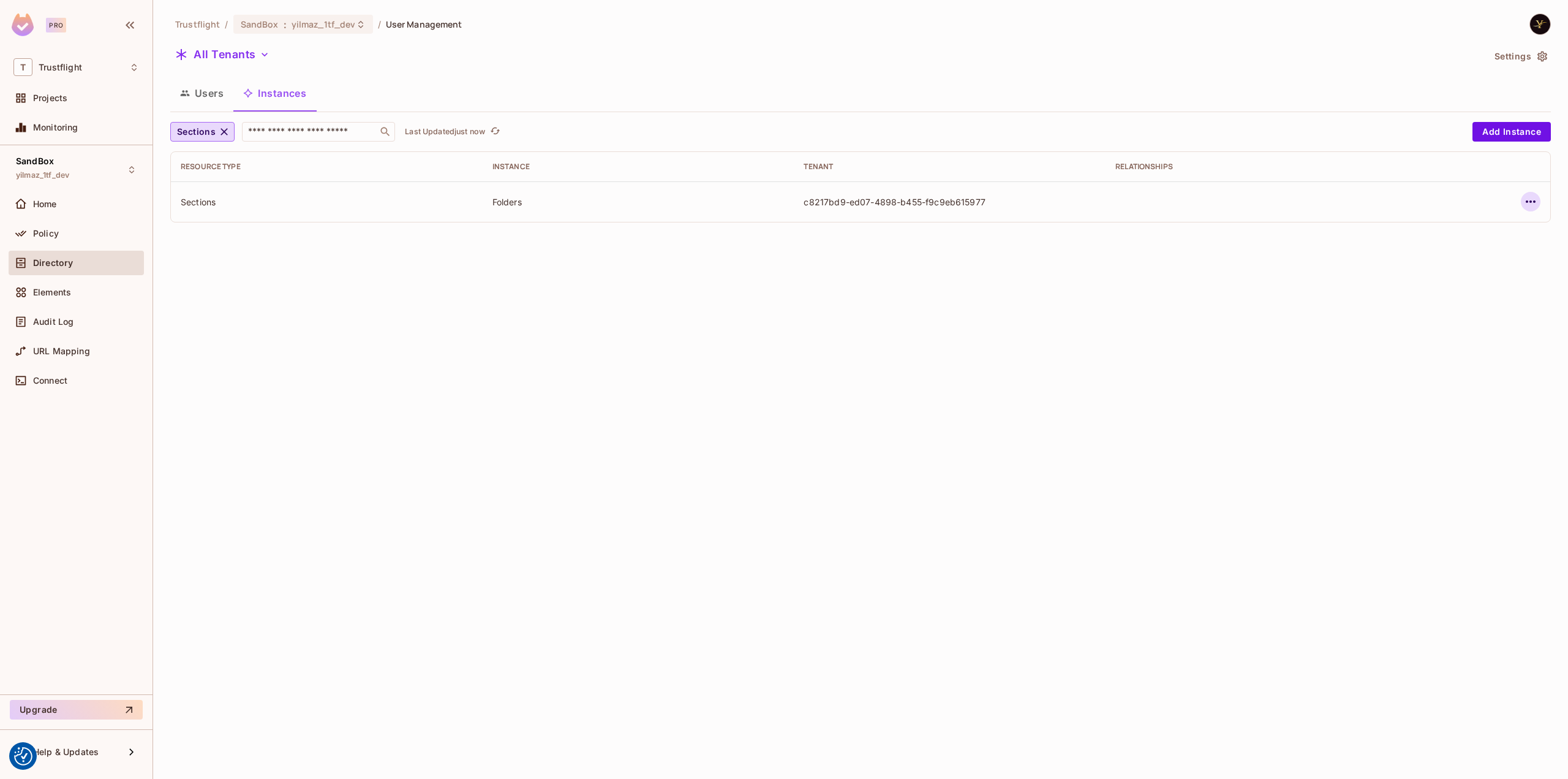
click at [1539, 198] on td at bounding box center [1484, 202] width 133 height 40
click at [1527, 204] on icon "button" at bounding box center [1531, 202] width 15 height 15
click at [1475, 231] on div "Edit Resource Instance" at bounding box center [1458, 230] width 96 height 12
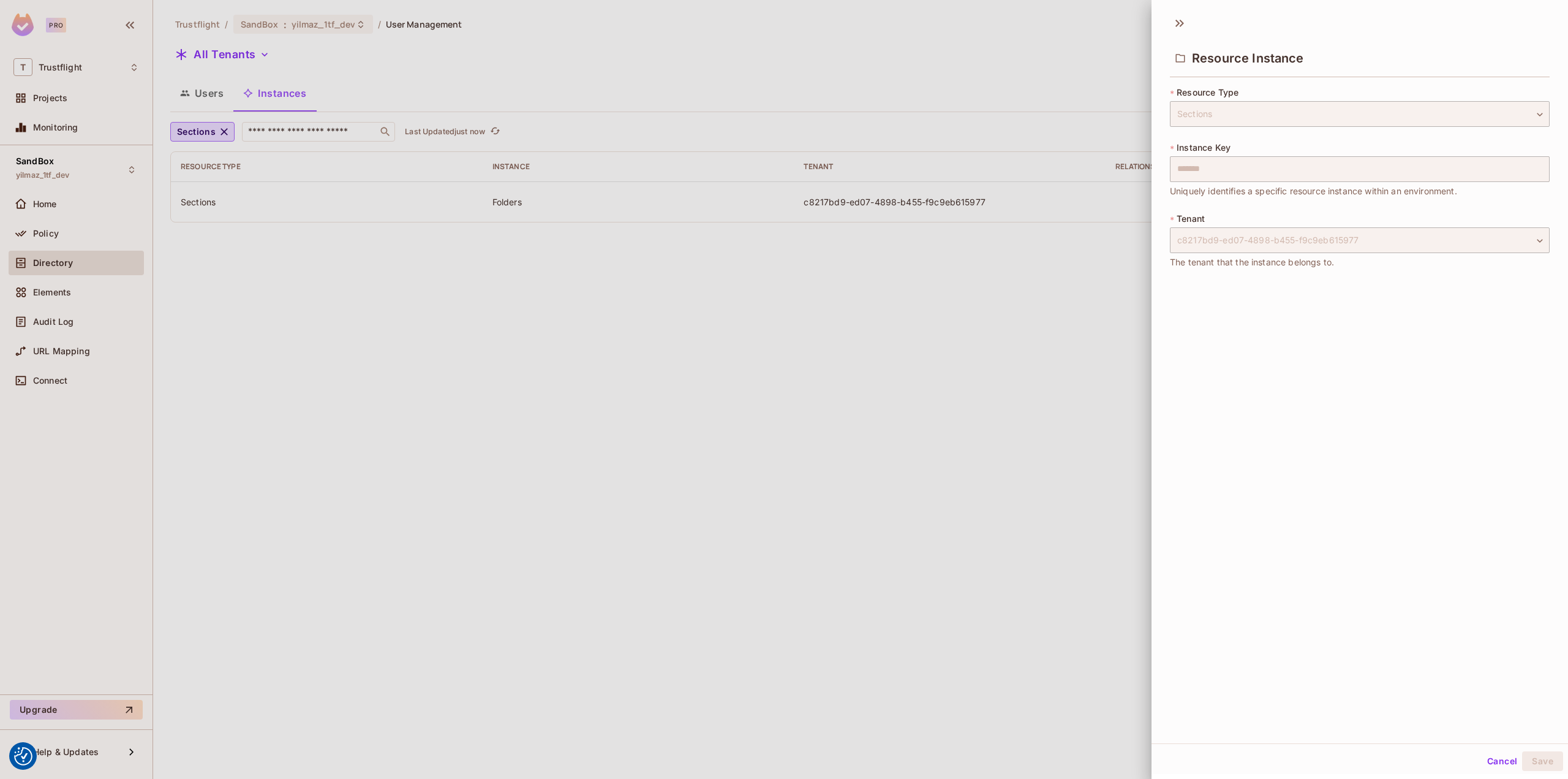
drag, startPoint x: 957, startPoint y: 253, endPoint x: 965, endPoint y: 259, distance: 10.0
click at [958, 255] on div at bounding box center [784, 389] width 1568 height 779
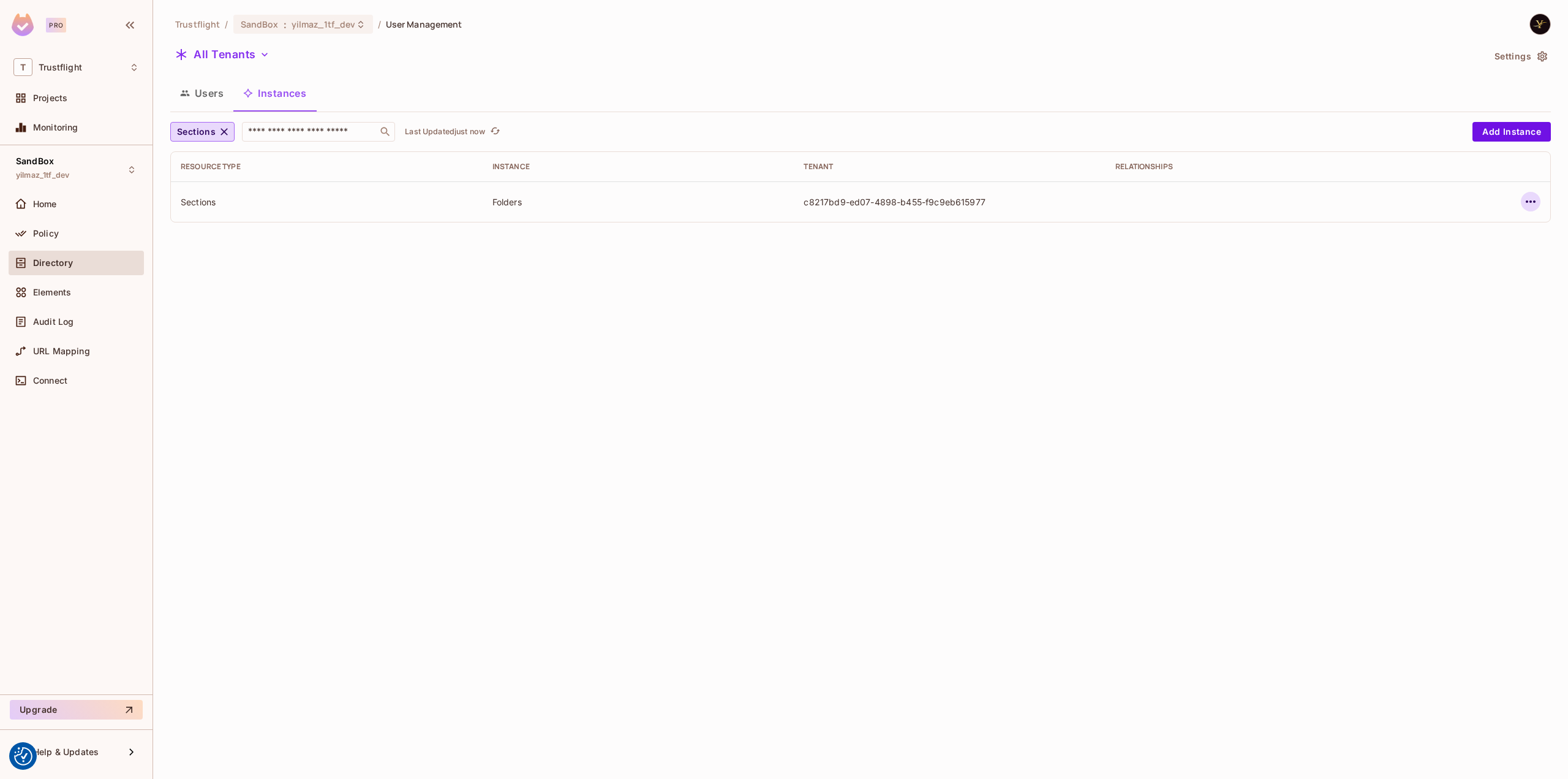
click at [1523, 199] on icon "button" at bounding box center [1531, 202] width 15 height 15
click at [1115, 271] on div at bounding box center [784, 389] width 1568 height 779
click at [532, 207] on td "Folders" at bounding box center [639, 202] width 312 height 40
click at [503, 188] on td "Folders" at bounding box center [639, 202] width 312 height 40
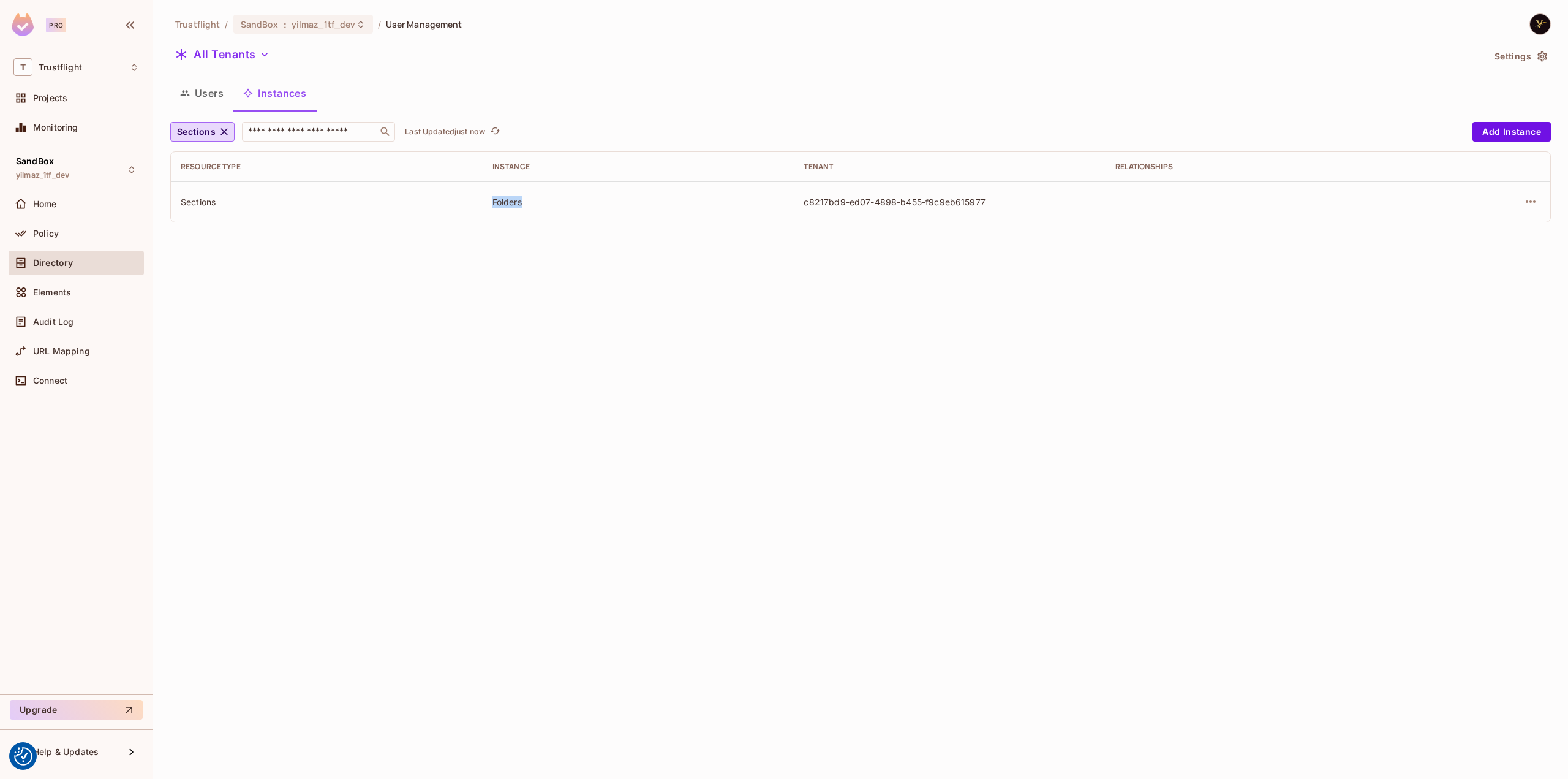
click at [503, 188] on td "Folders" at bounding box center [639, 202] width 312 height 40
click at [842, 203] on div "c8217bd9-ed07-4898-b455-f9c9eb615977" at bounding box center [949, 202] width 292 height 11
click at [504, 187] on td "Folders" at bounding box center [639, 202] width 312 height 40
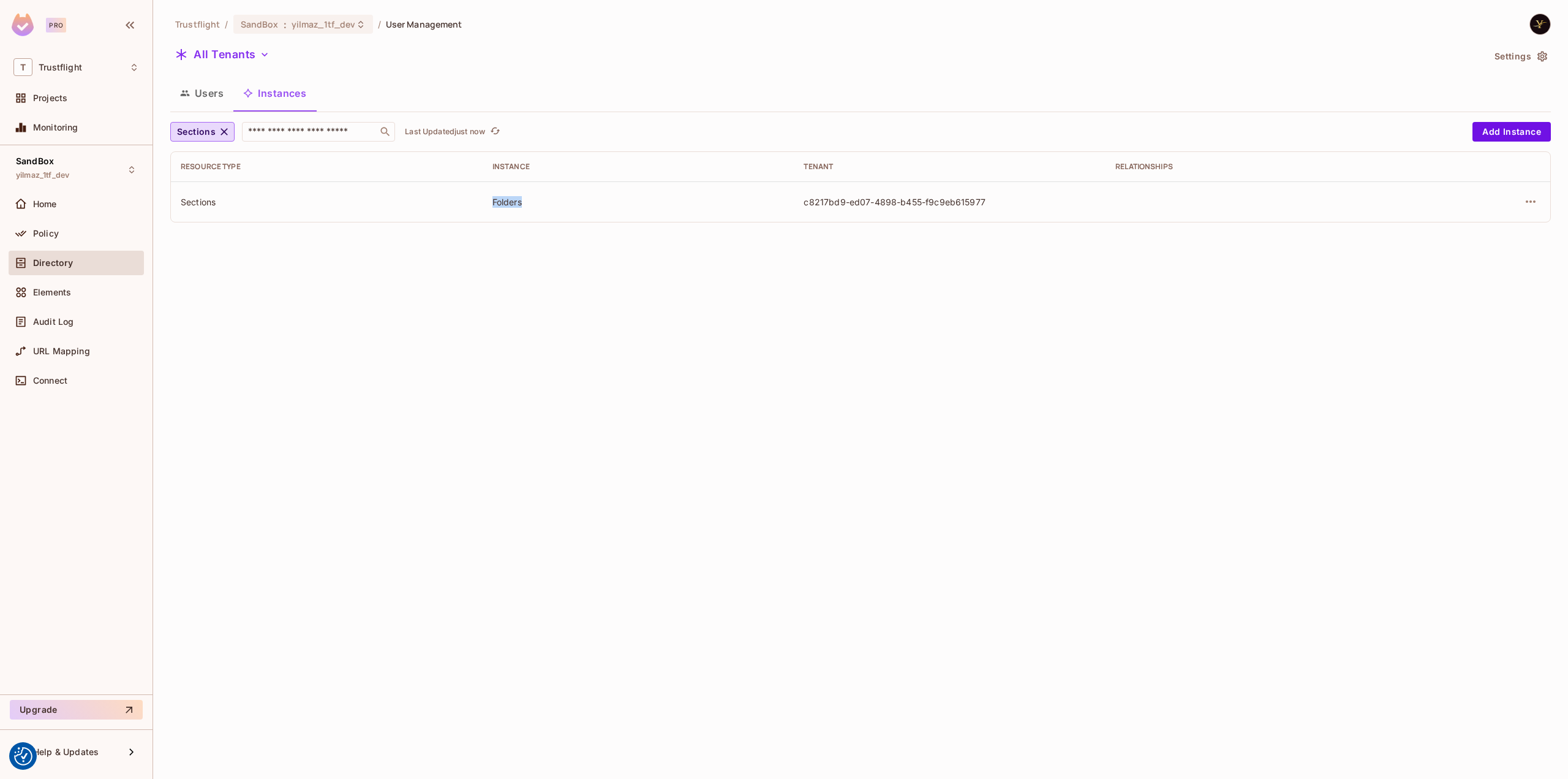
click at [504, 187] on td "Folders" at bounding box center [639, 202] width 312 height 40
copy div "Folders"
click at [1522, 135] on button "Add Instance" at bounding box center [1511, 131] width 78 height 19
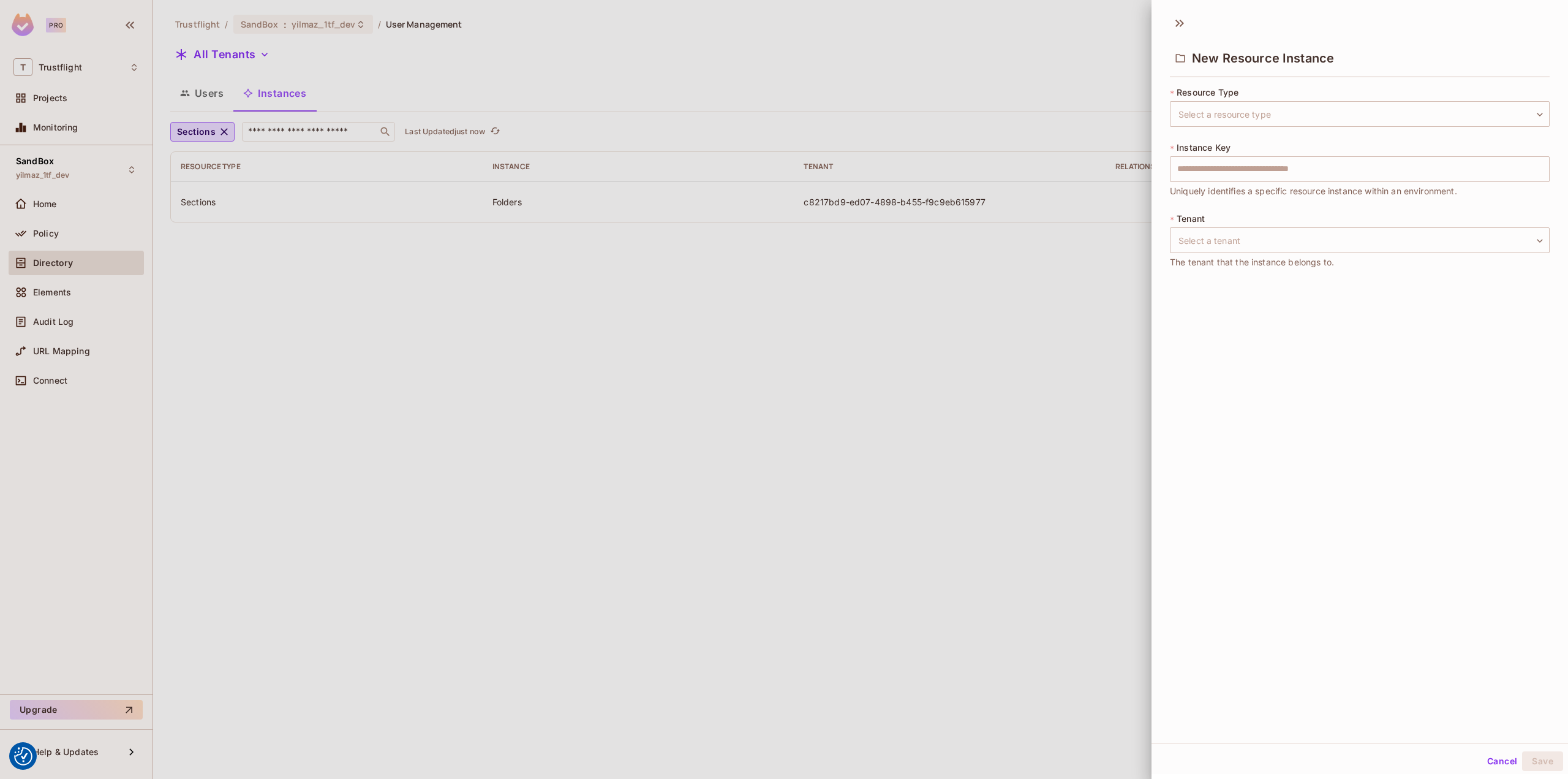
click at [1015, 363] on div at bounding box center [784, 389] width 1568 height 779
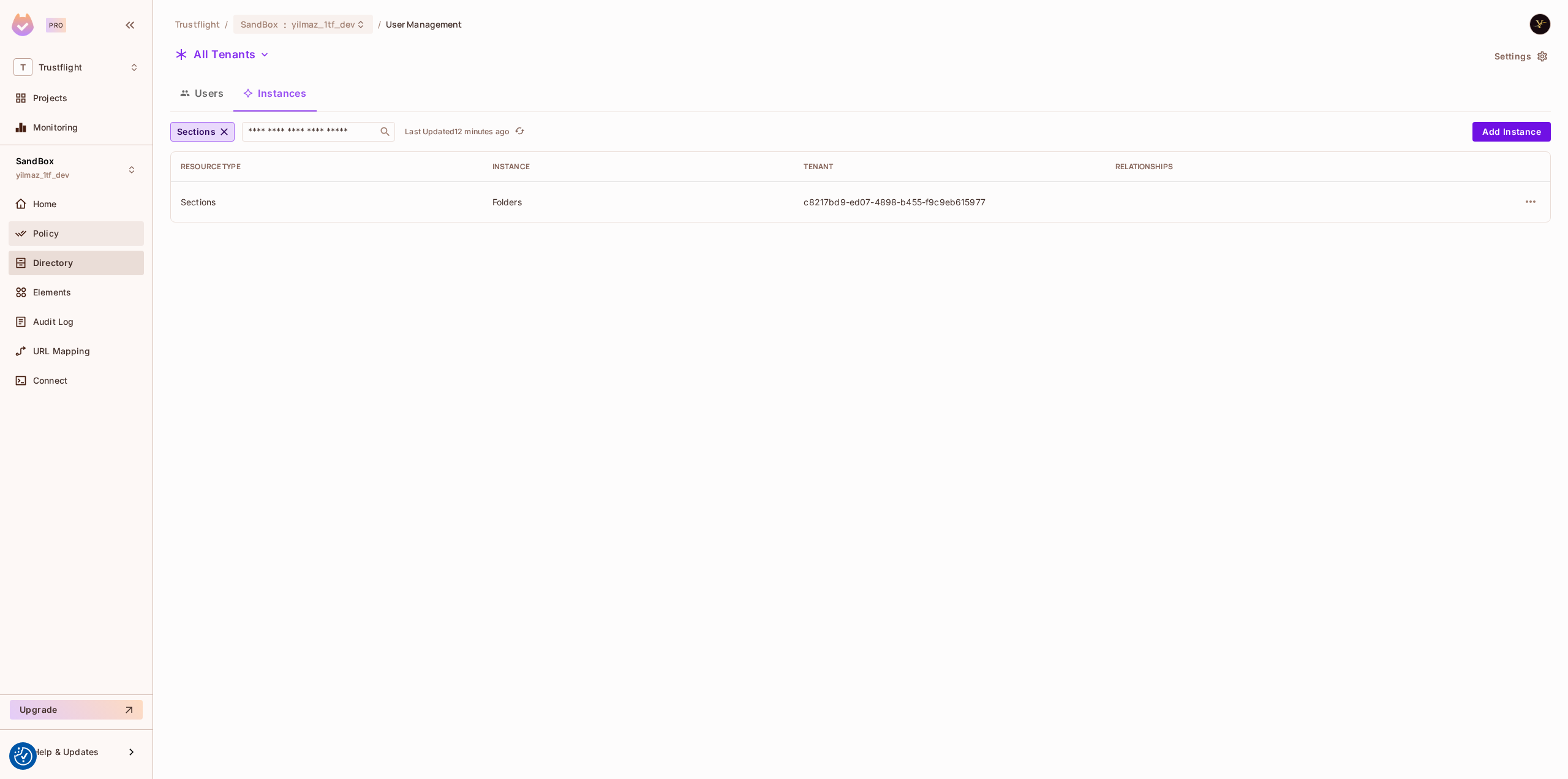
click at [75, 238] on div "Policy" at bounding box center [76, 234] width 126 height 15
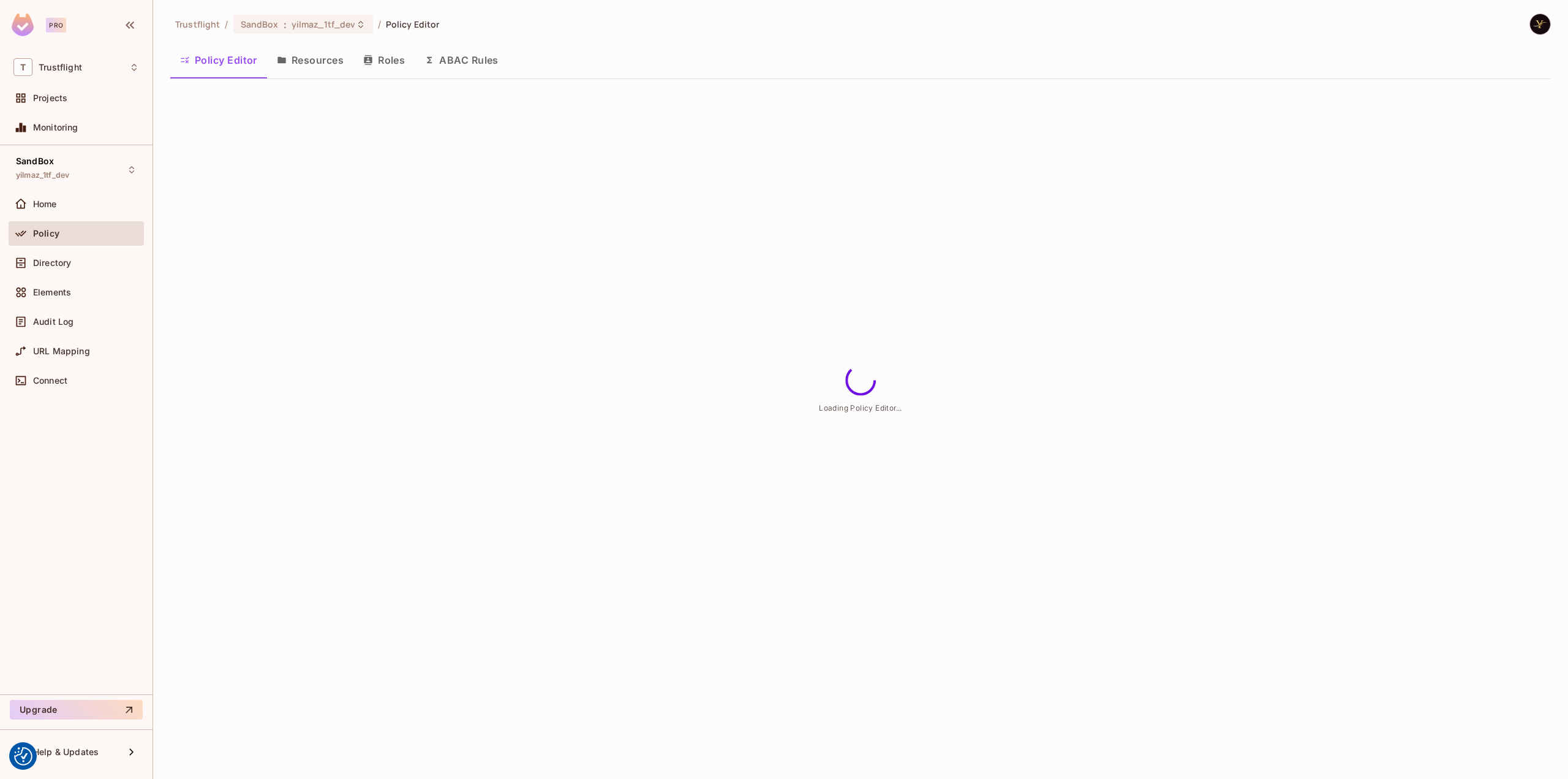
click at [306, 62] on button "Resources" at bounding box center [310, 60] width 86 height 31
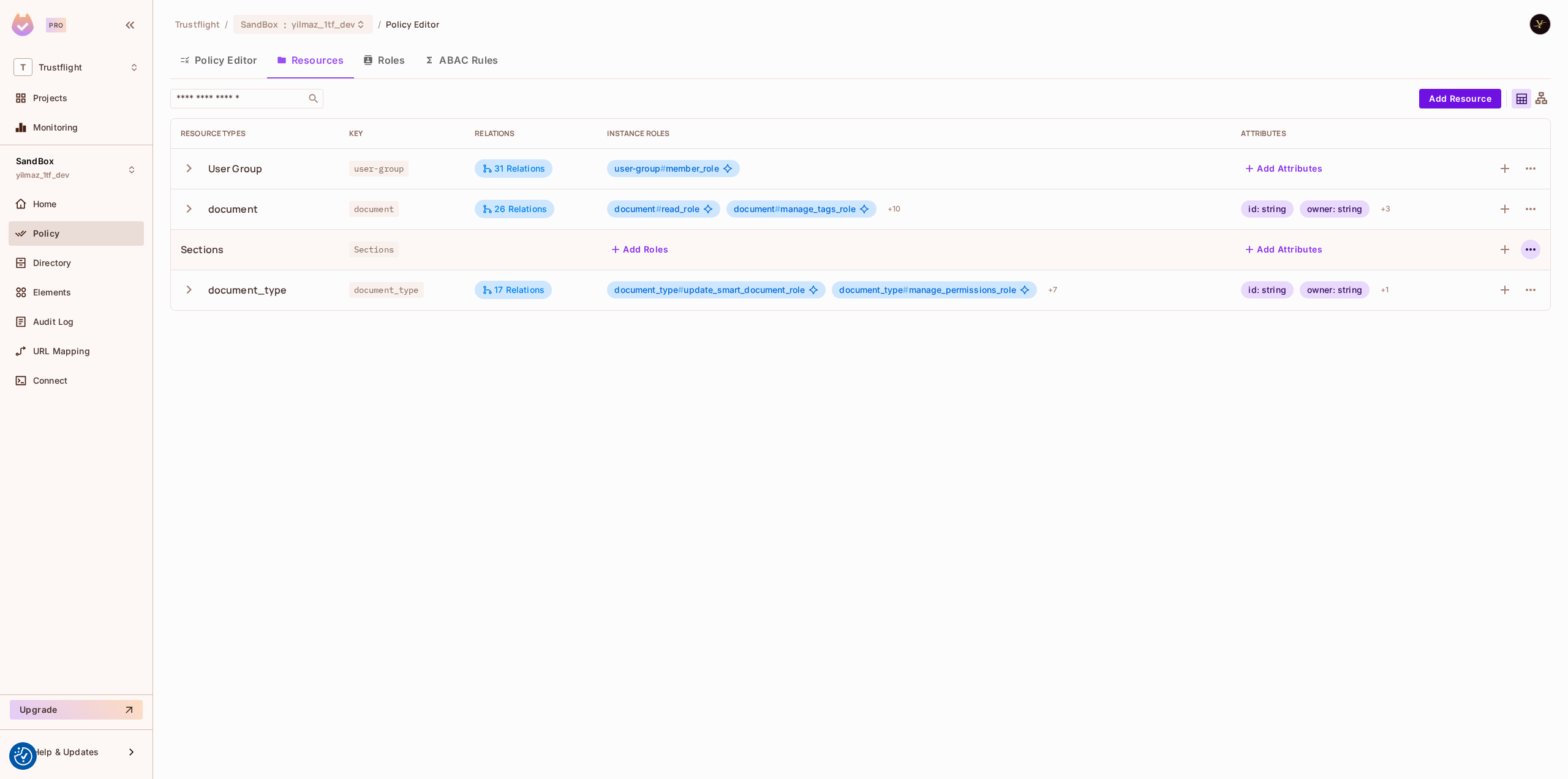
click at [1525, 242] on icon "button" at bounding box center [1531, 249] width 15 height 15
click at [1481, 296] on div "Edit Resource" at bounding box center [1477, 297] width 58 height 12
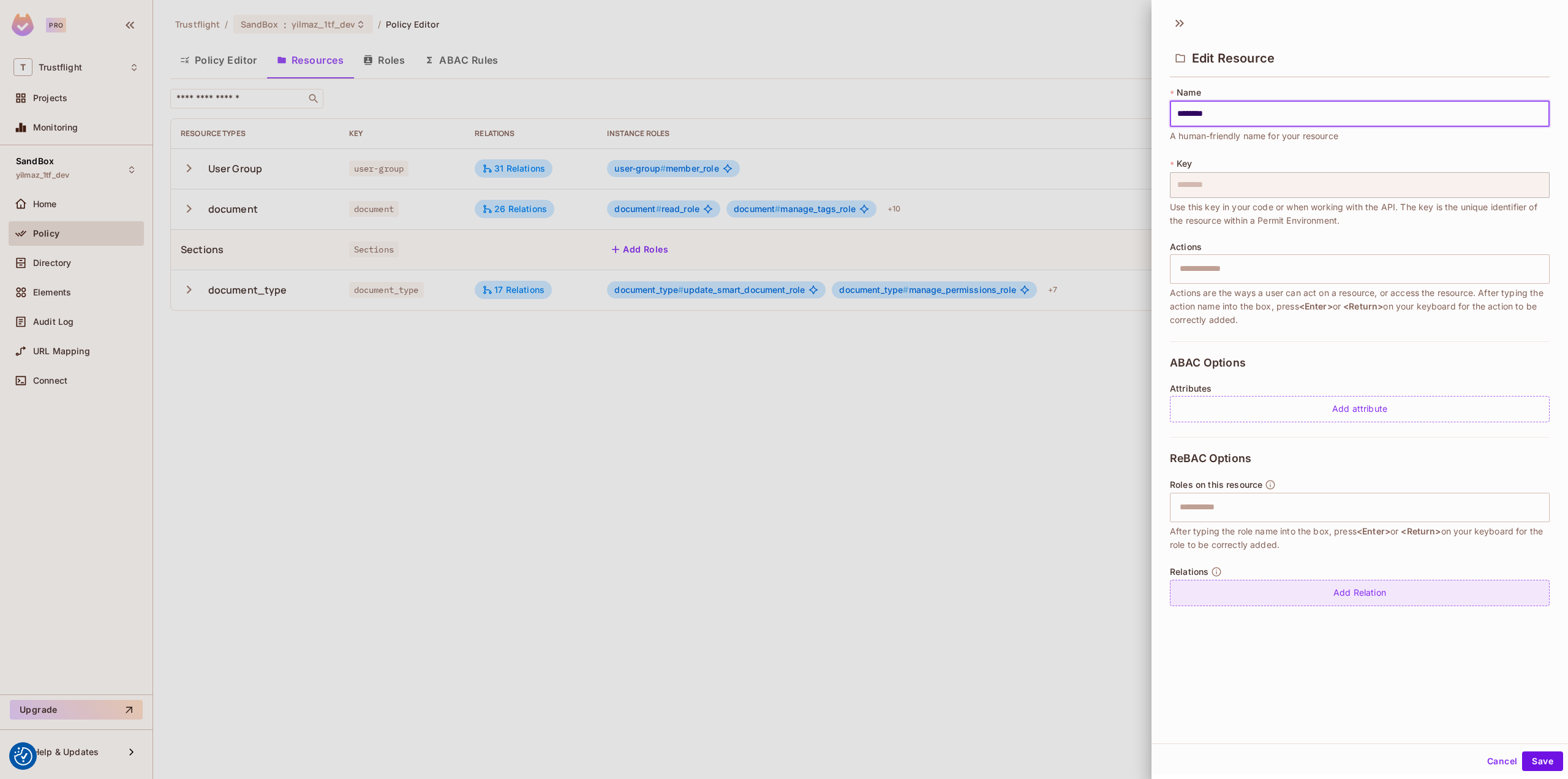
click at [1353, 597] on div "Add Relation" at bounding box center [1359, 592] width 380 height 26
click at [1332, 597] on body "We use cookies to enhance your browsing experience, serve personalized ads or c…" at bounding box center [784, 389] width 1568 height 779
